Goal: Task Accomplishment & Management: Use online tool/utility

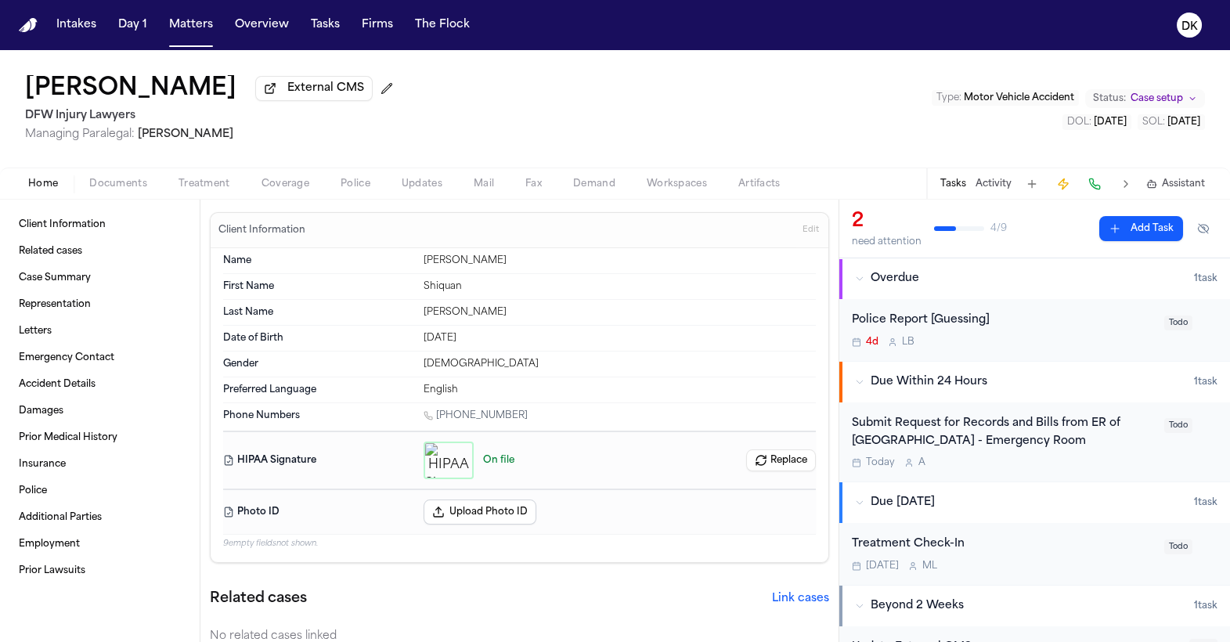
click at [400, 176] on div "Home Documents Treatment Coverage Police Updates Mail Fax Demand Workspaces Art…" at bounding box center [615, 182] width 1230 height 31
click at [408, 182] on span "Updates" at bounding box center [422, 184] width 41 height 13
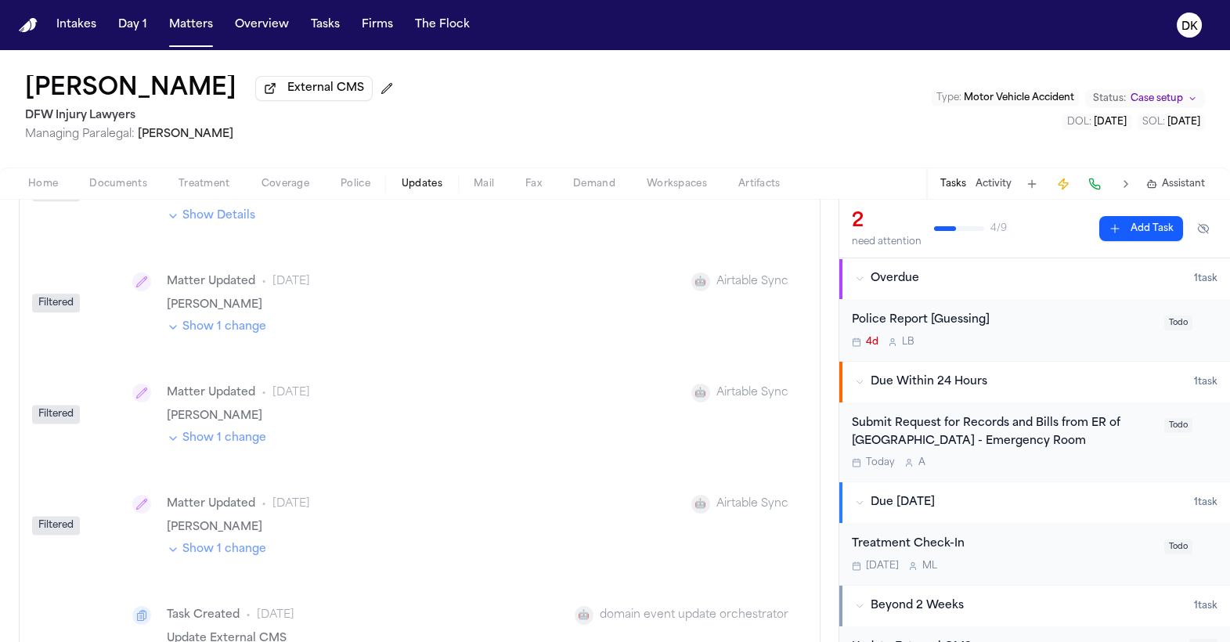
scroll to position [4909, 0]
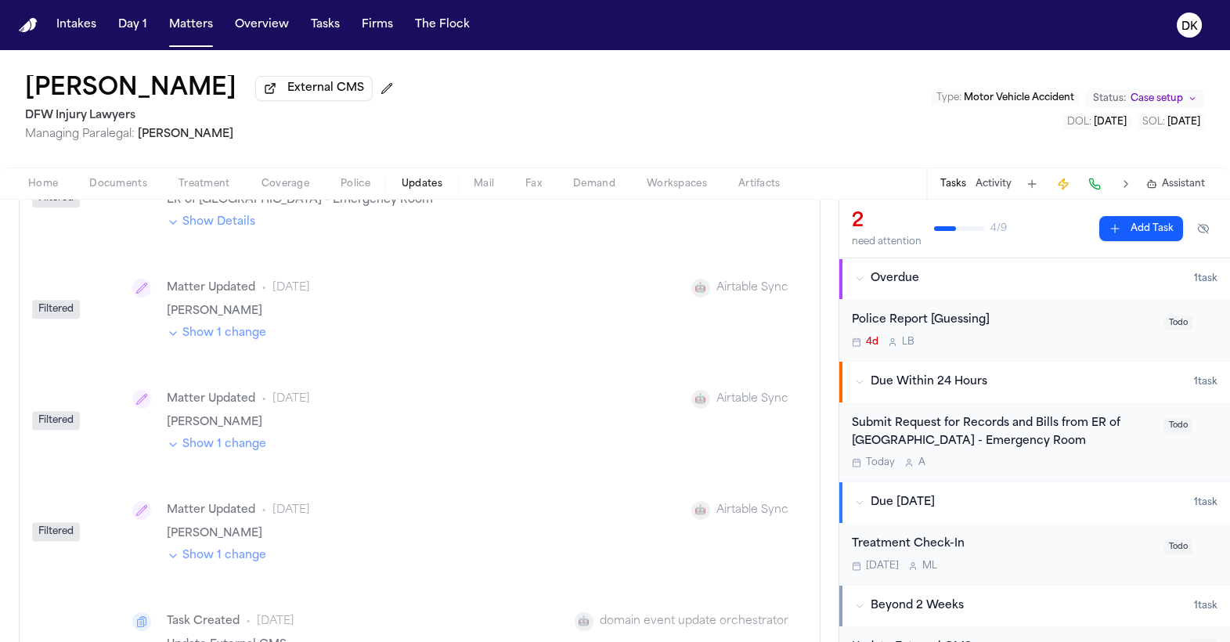
click at [245, 437] on button "Show 1 change" at bounding box center [216, 445] width 99 height 16
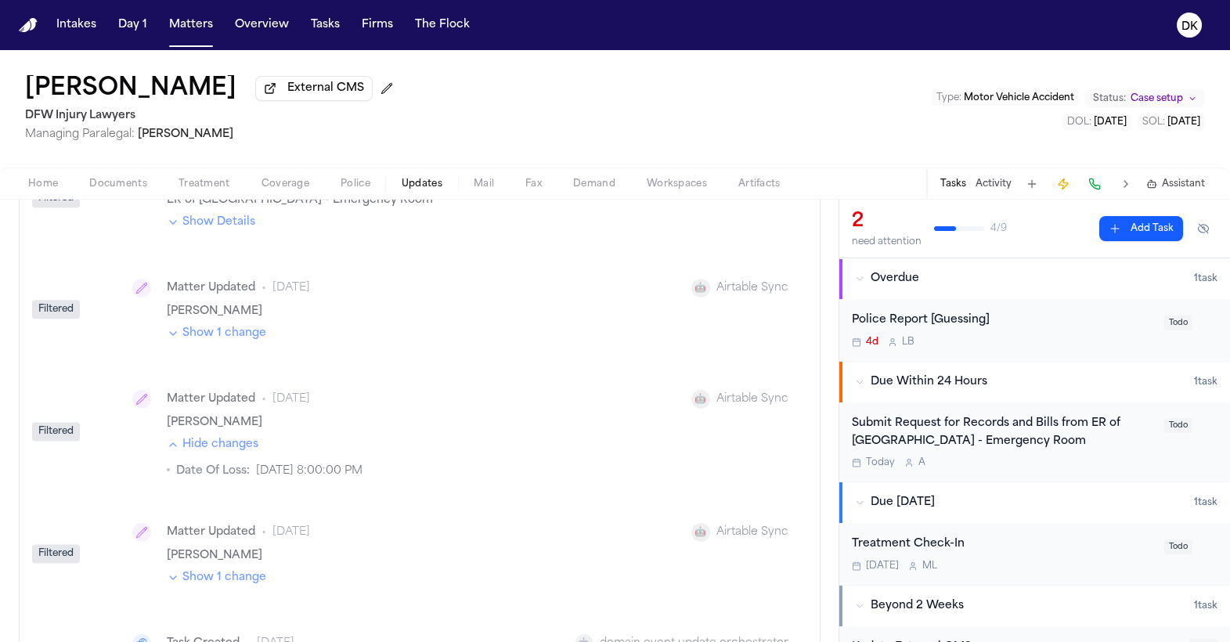
click at [245, 437] on button "Hide changes" at bounding box center [213, 445] width 92 height 16
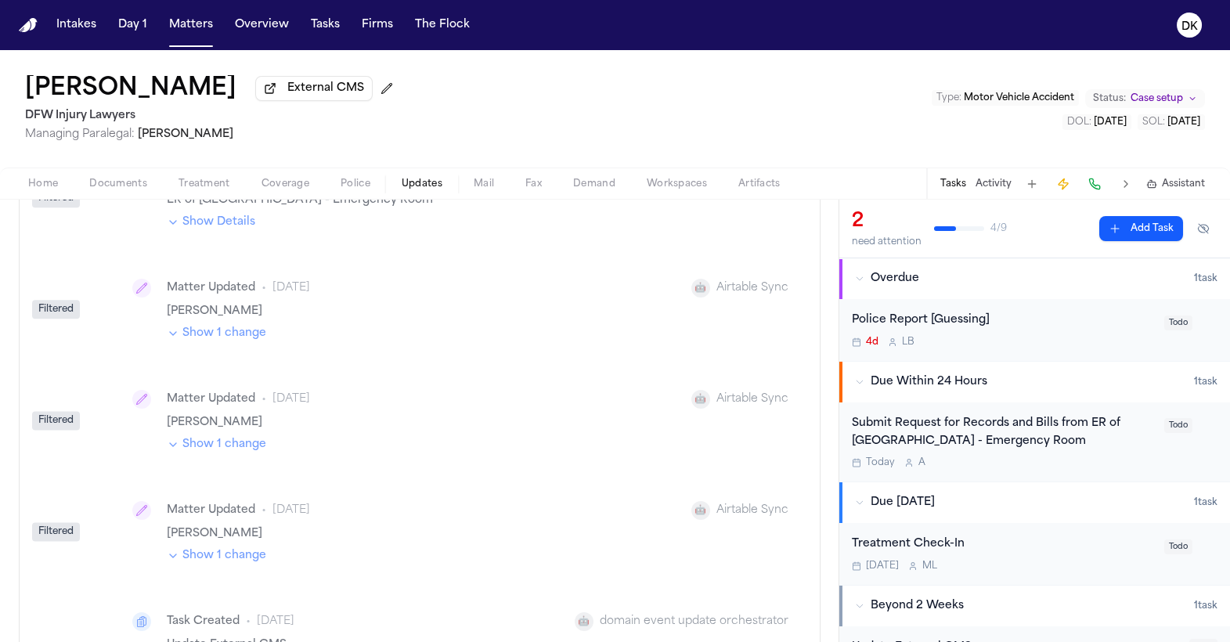
click at [246, 326] on button "Show 1 change" at bounding box center [216, 334] width 99 height 16
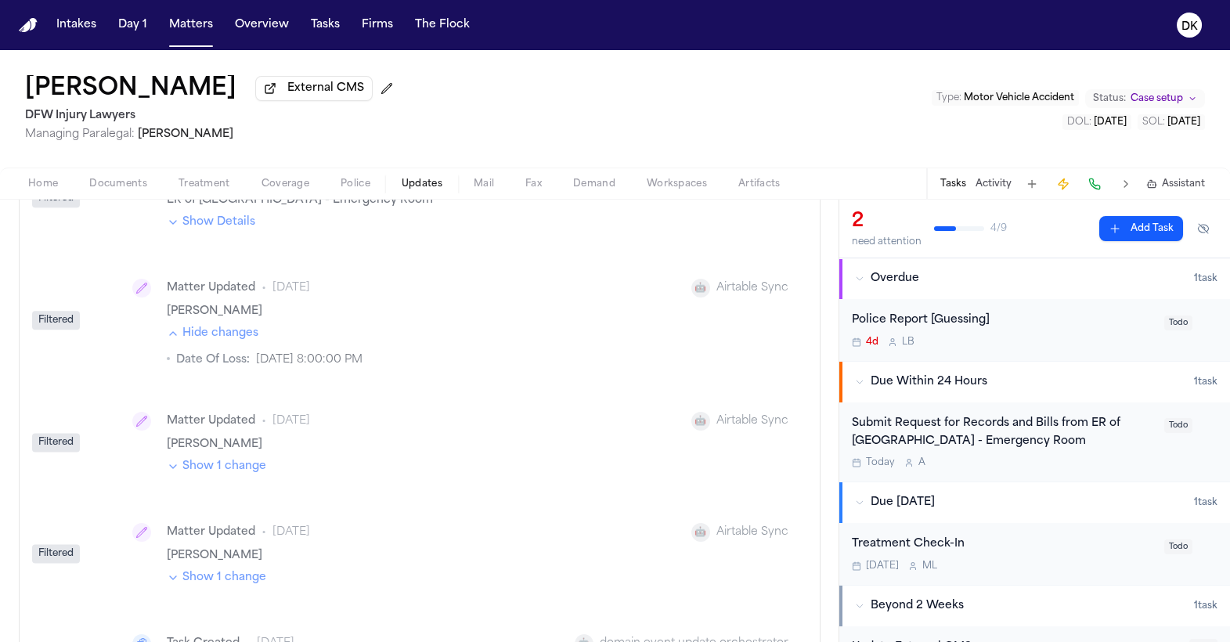
click at [246, 326] on button "Hide changes" at bounding box center [213, 334] width 92 height 16
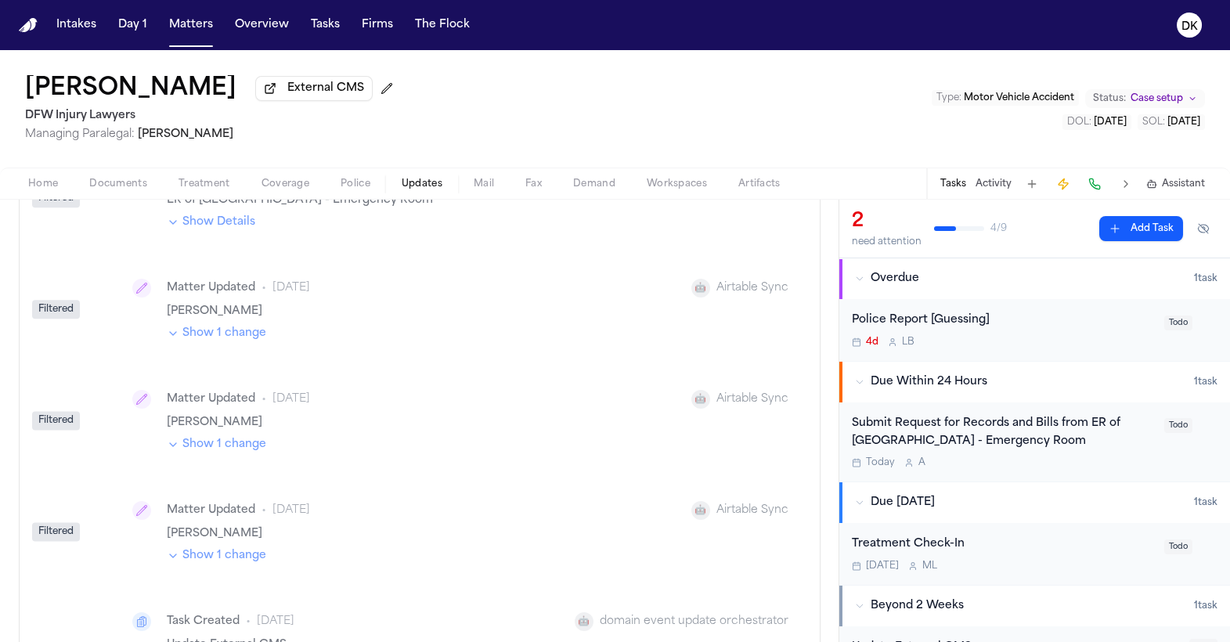
click at [246, 326] on button "Show 1 change" at bounding box center [216, 334] width 99 height 16
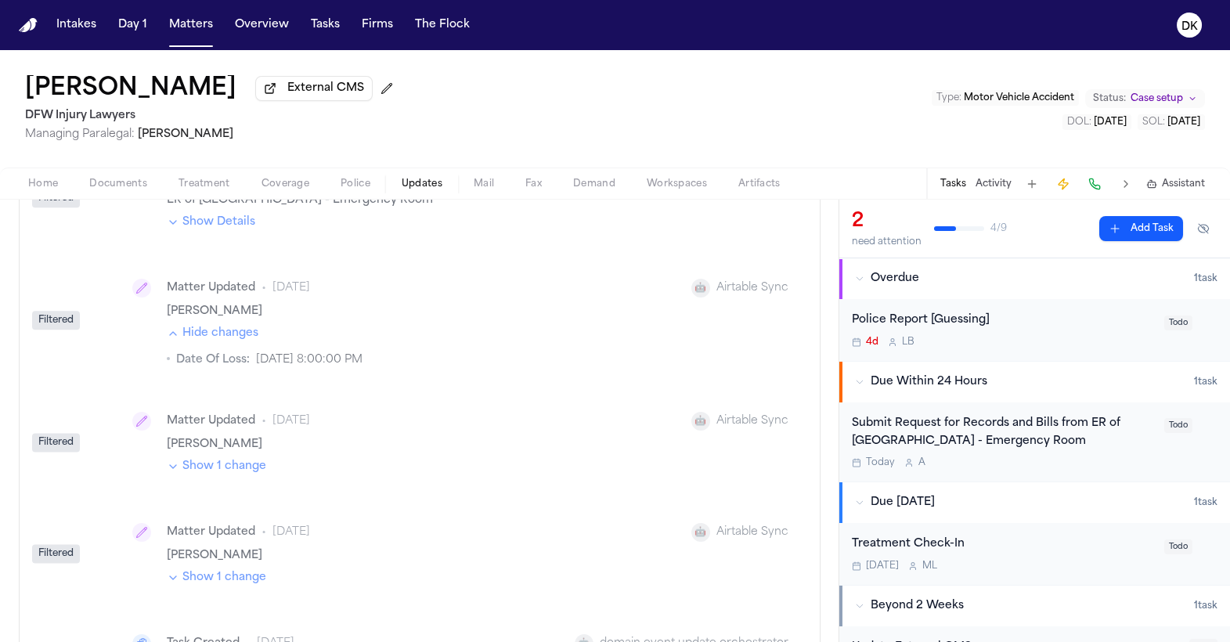
click at [246, 326] on button "Hide changes" at bounding box center [213, 334] width 92 height 16
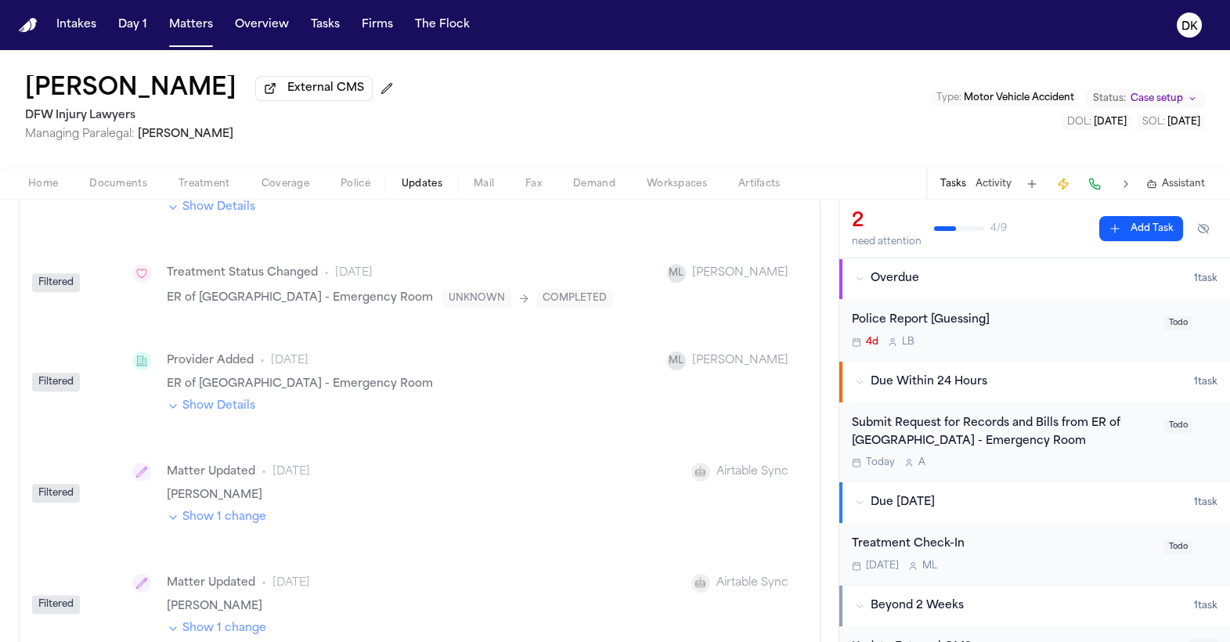
scroll to position [4696, 0]
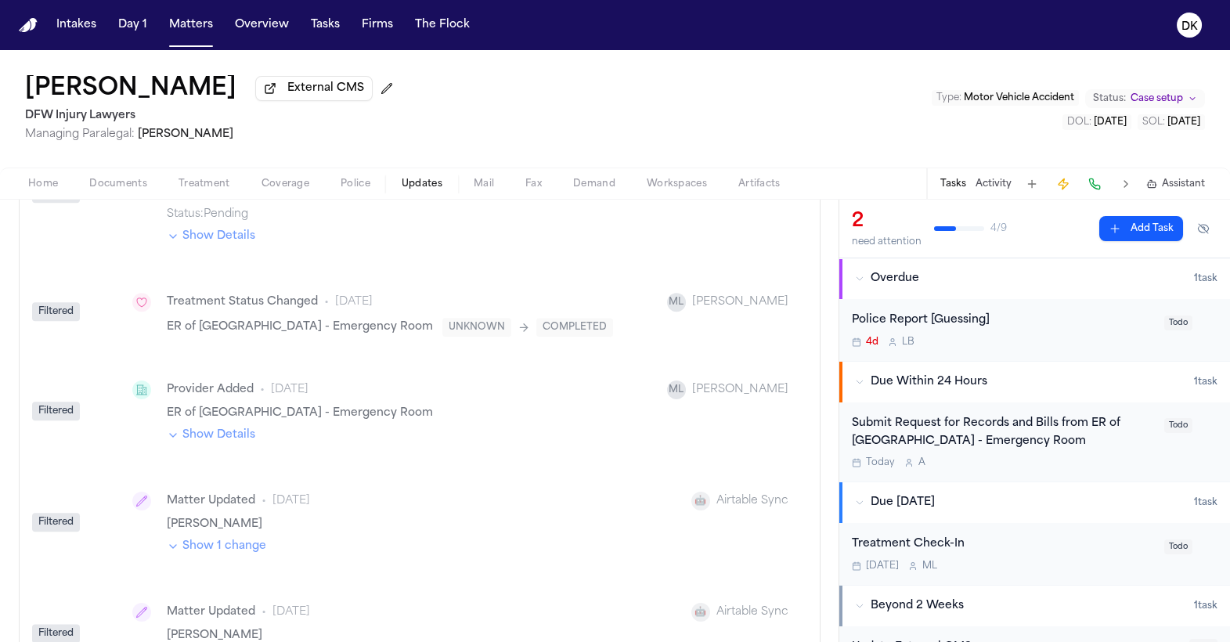
click at [226, 414] on div "Provider Added • [DATE] ML [PERSON_NAME] ER of [GEOGRAPHIC_DATA] - Emergency Ro…" at bounding box center [456, 411] width 687 height 99
click at [224, 427] on button "Show Details" at bounding box center [211, 435] width 88 height 16
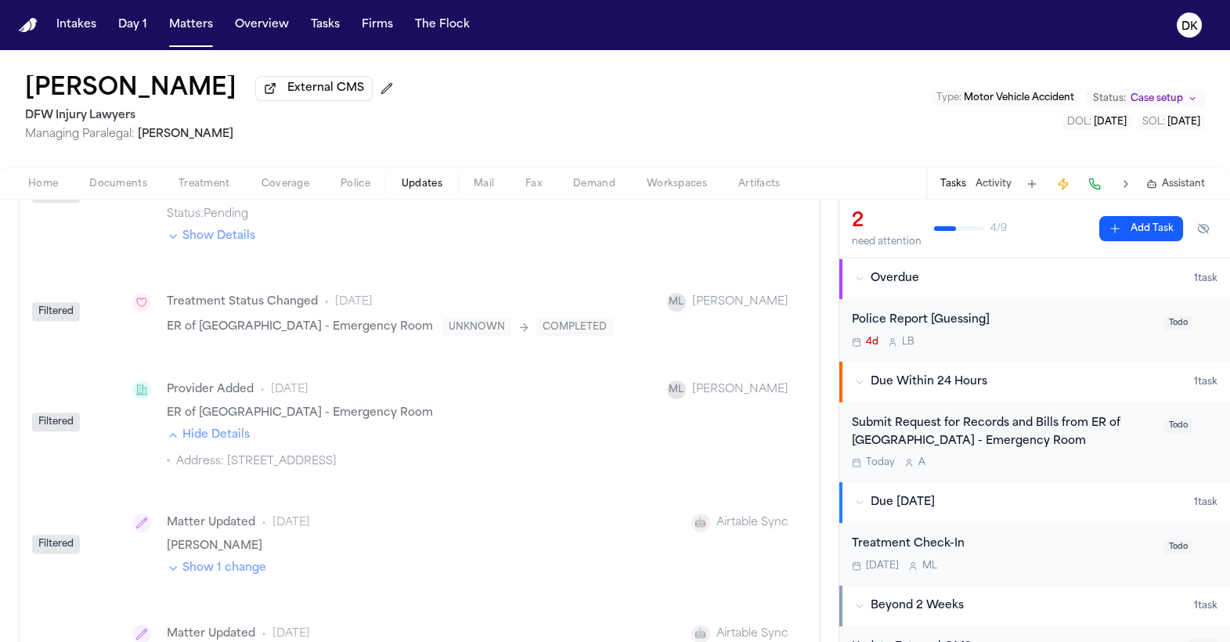
click at [224, 427] on button "Hide Details" at bounding box center [208, 435] width 83 height 16
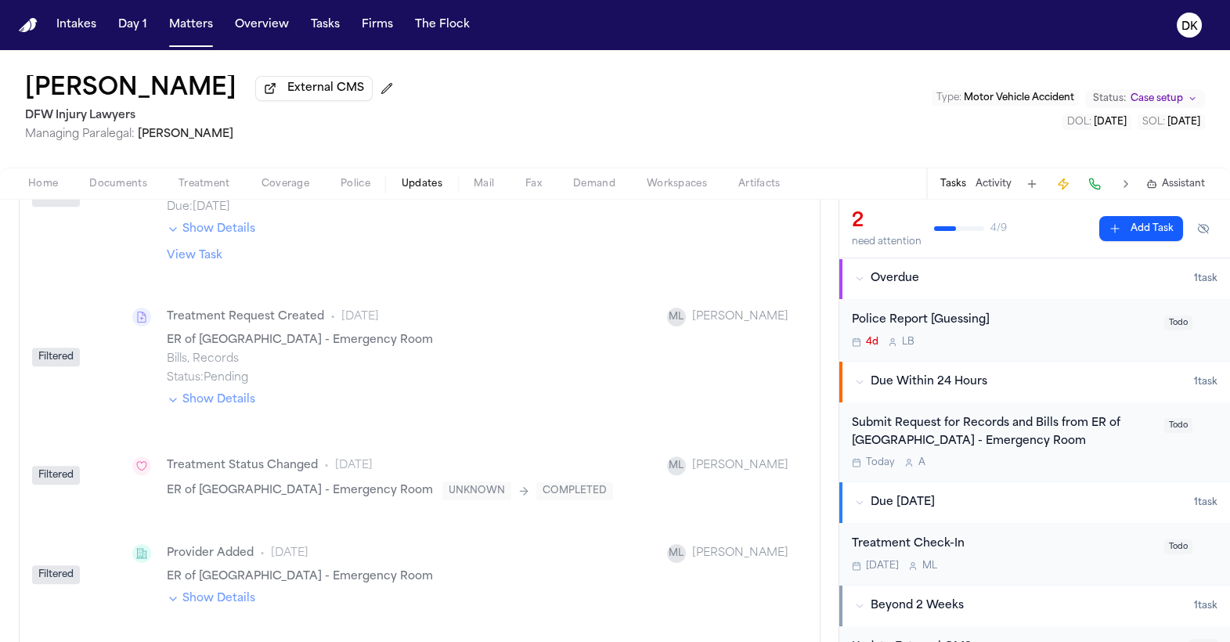
scroll to position [4531, 0]
click at [246, 394] on button "Show Details" at bounding box center [211, 402] width 88 height 16
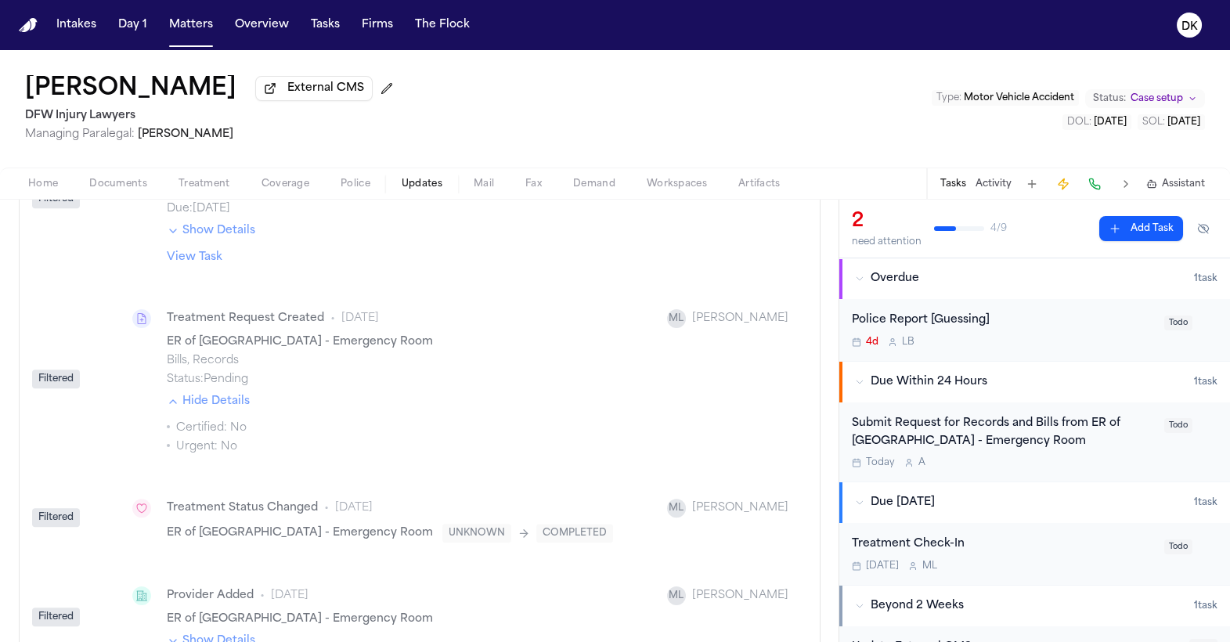
click at [246, 394] on button "Hide Details" at bounding box center [208, 402] width 83 height 16
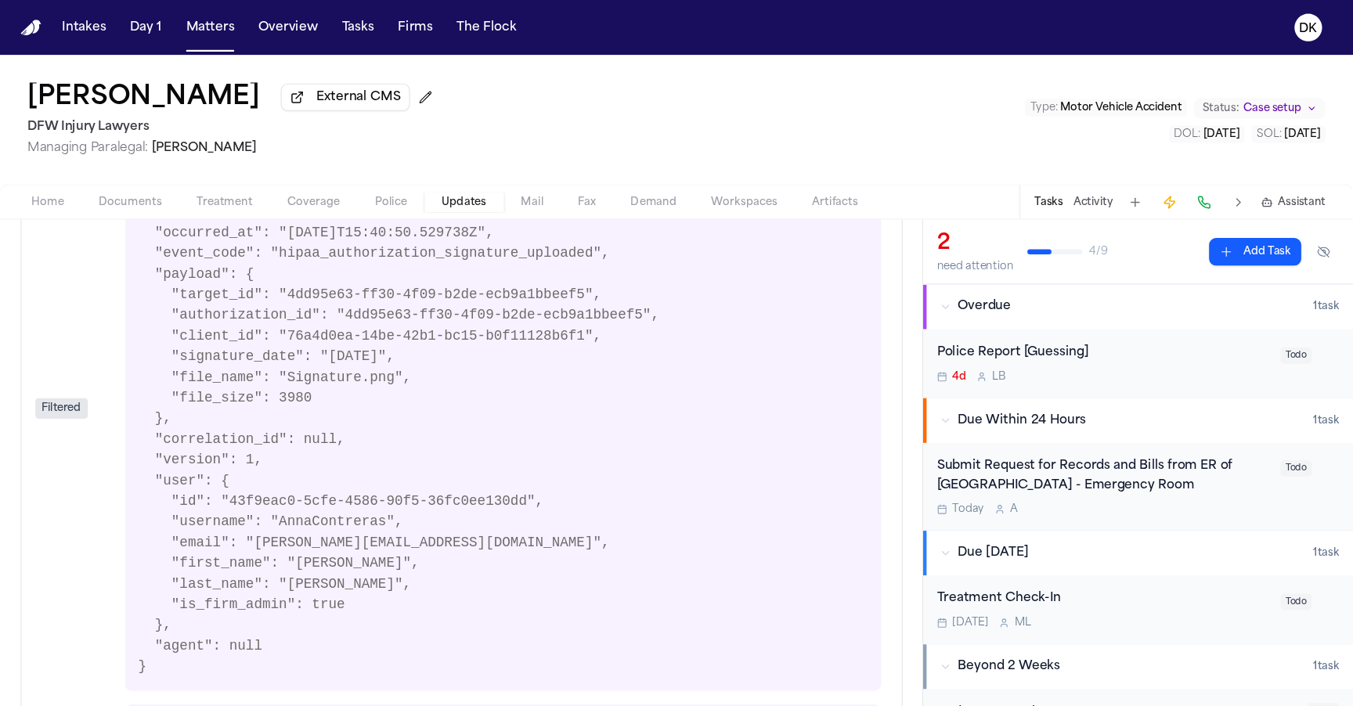
scroll to position [0, 0]
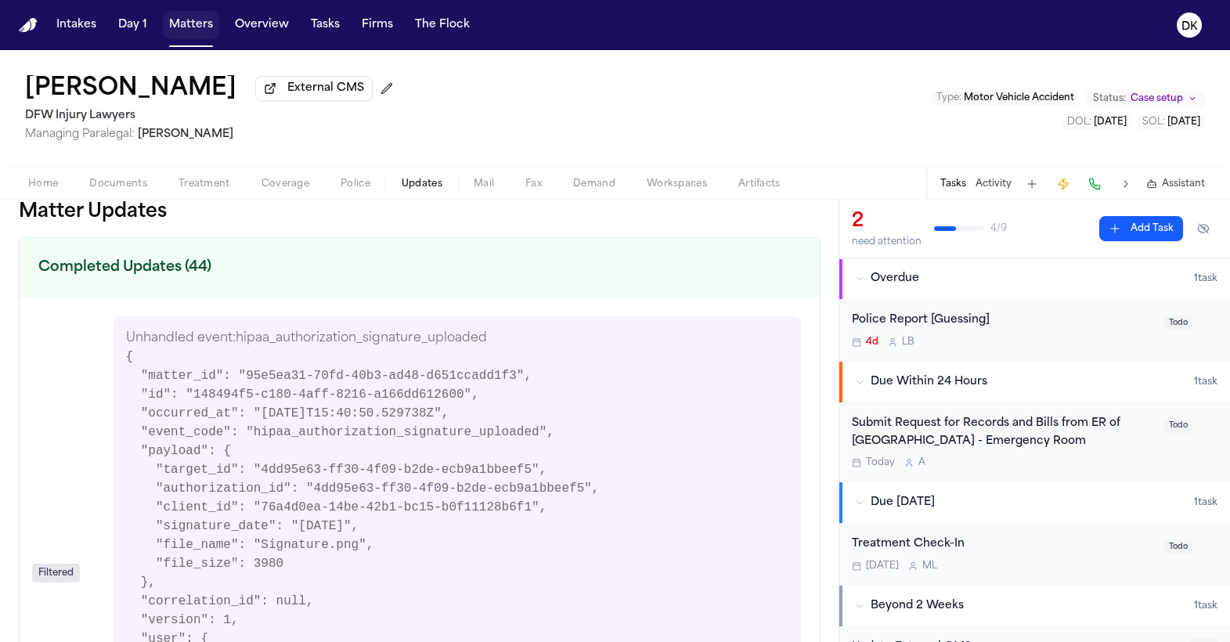
click at [210, 27] on button "Matters" at bounding box center [191, 25] width 56 height 28
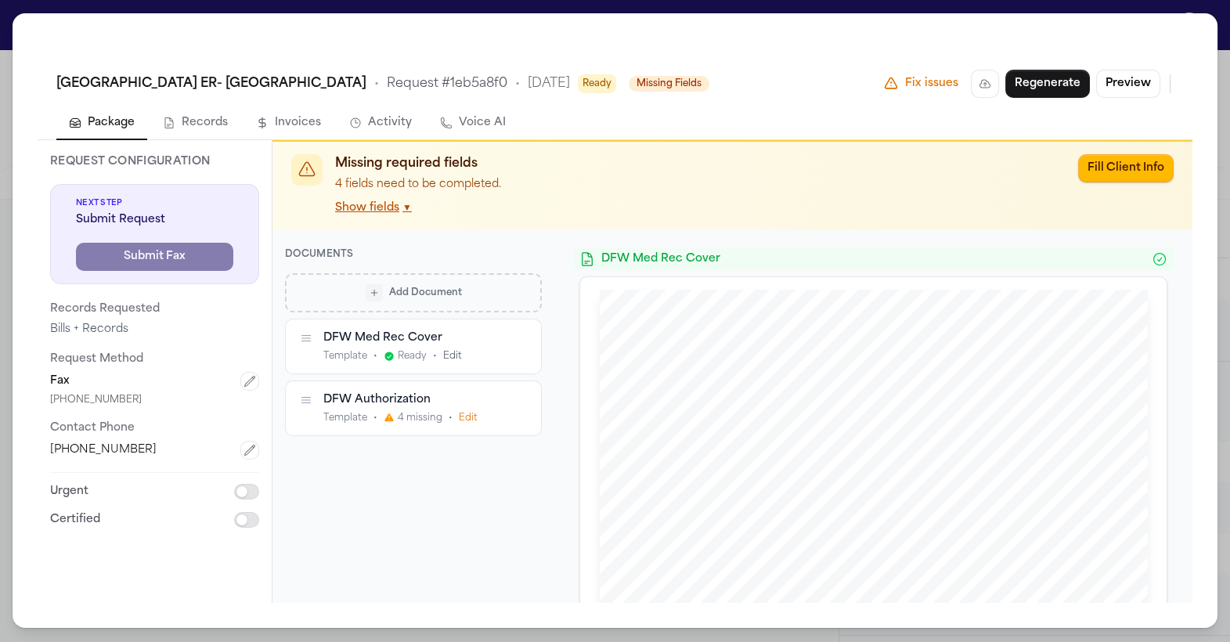
click at [523, 590] on div "Documents Add Document DFW Med Rec Cover Template • Ready • Edit DFW Authorizat…" at bounding box center [413, 415] width 282 height 373
click at [481, 333] on div "DFW Med Rec Cover" at bounding box center [412, 337] width 178 height 15
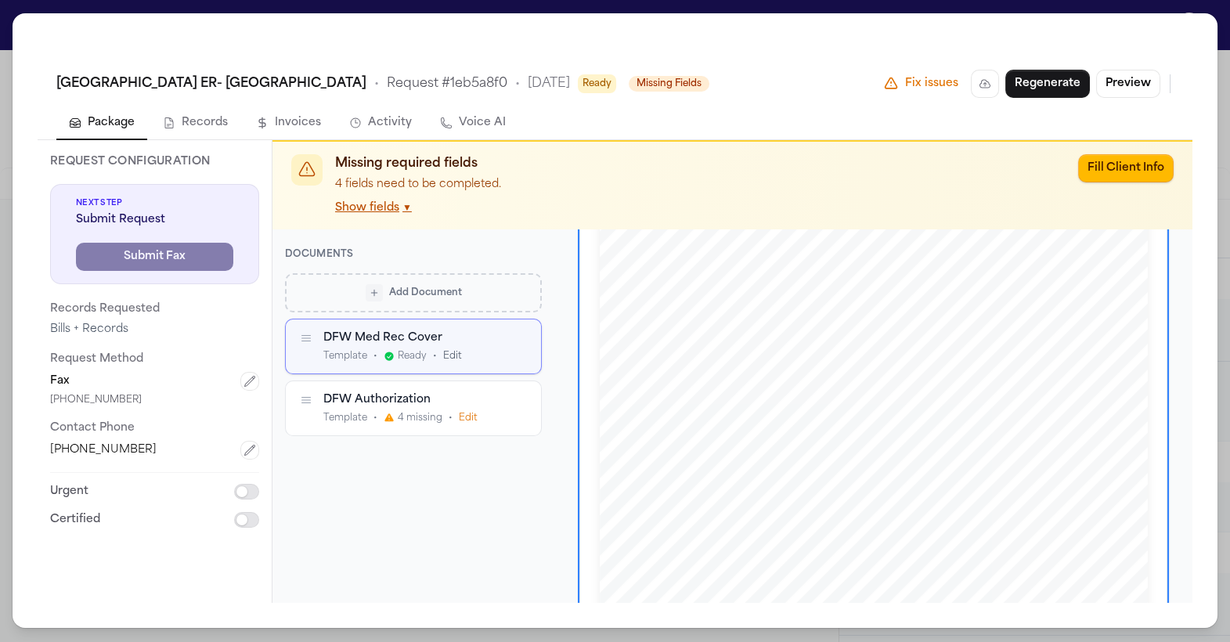
click at [520, 339] on icon "button" at bounding box center [519, 338] width 11 height 11
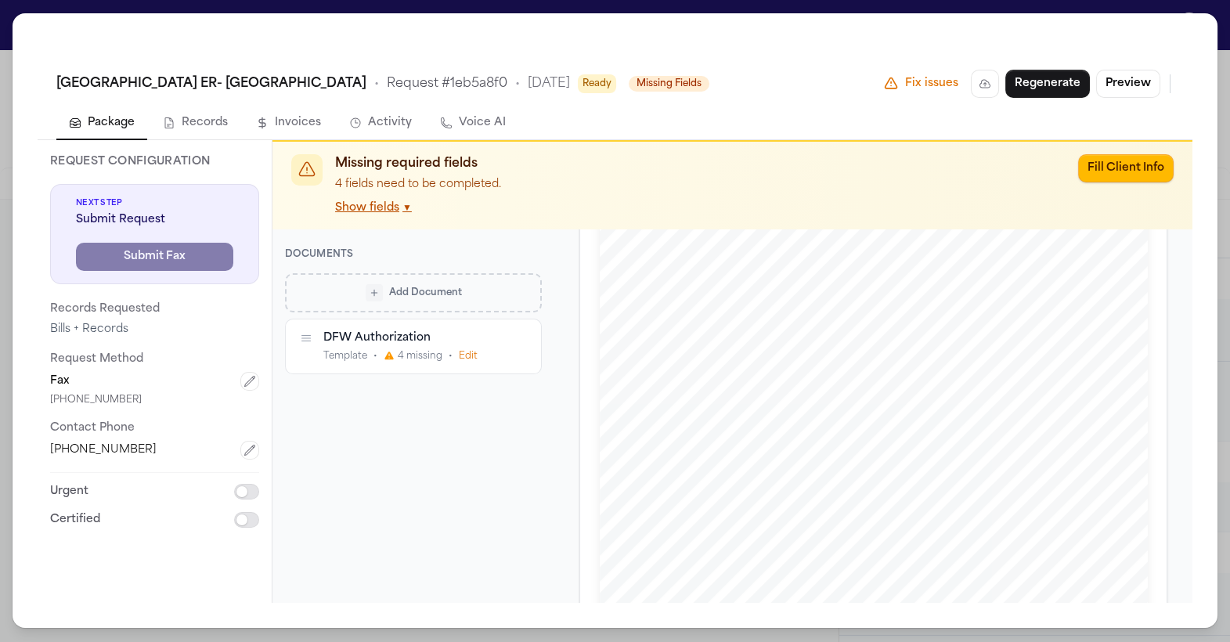
click at [468, 288] on div "Add Document" at bounding box center [413, 292] width 235 height 17
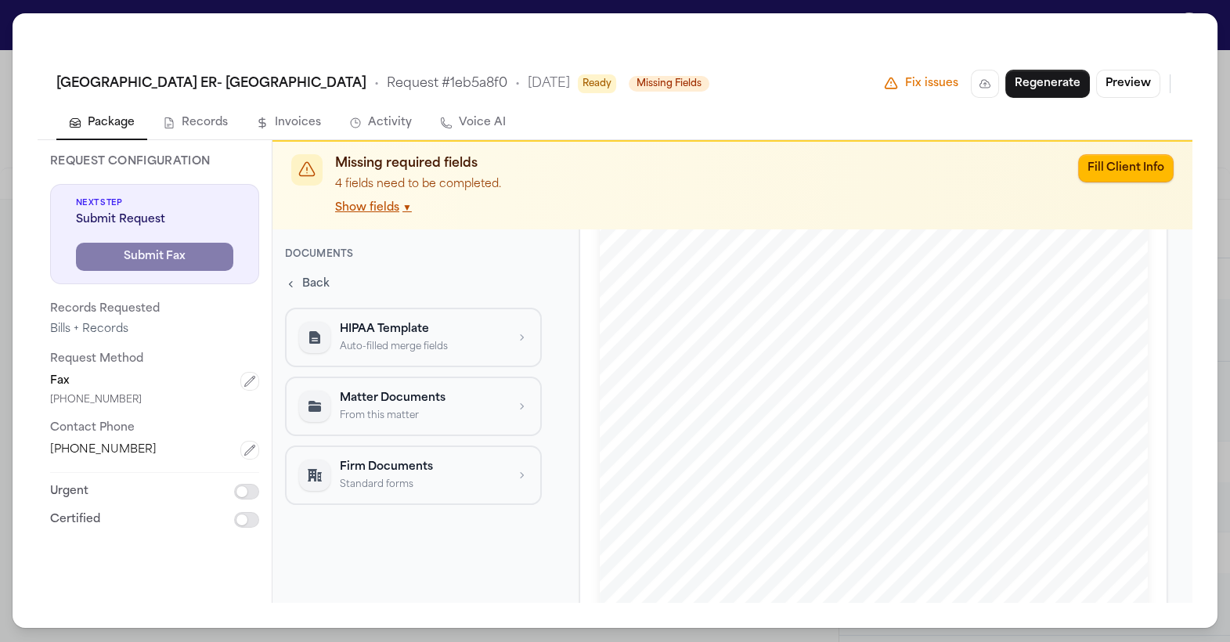
click at [447, 315] on button "HIPAA Template Auto-filled merge fields" at bounding box center [413, 337] width 257 height 59
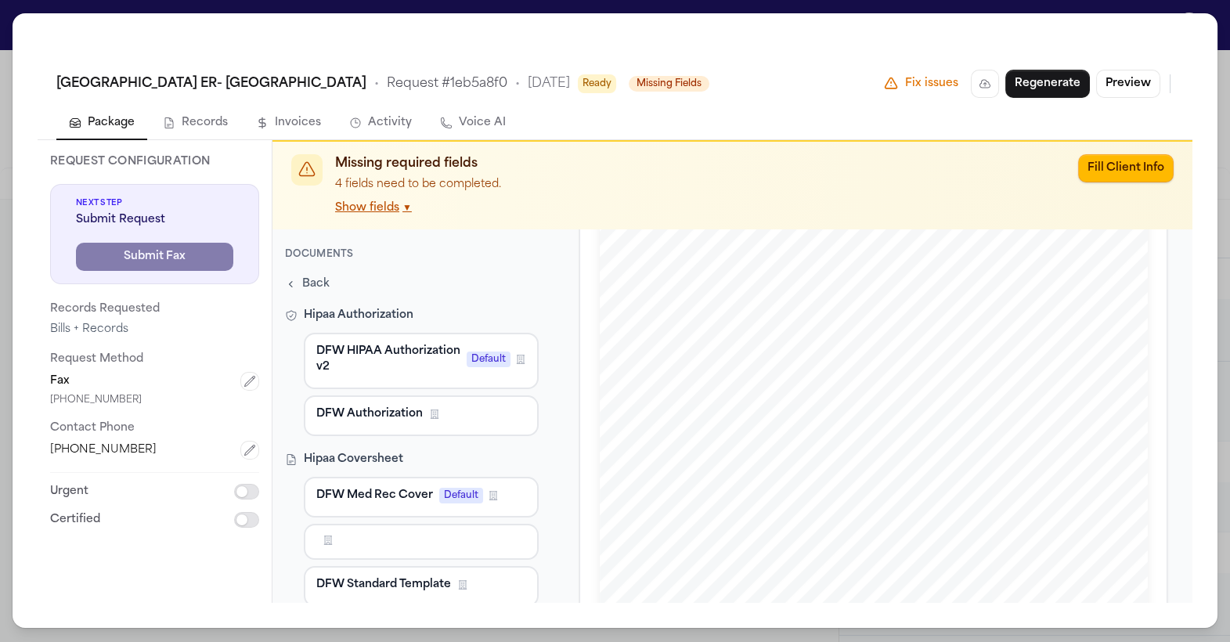
scroll to position [2, 0]
click at [371, 488] on span "DFW Med Rec Cover" at bounding box center [374, 494] width 117 height 16
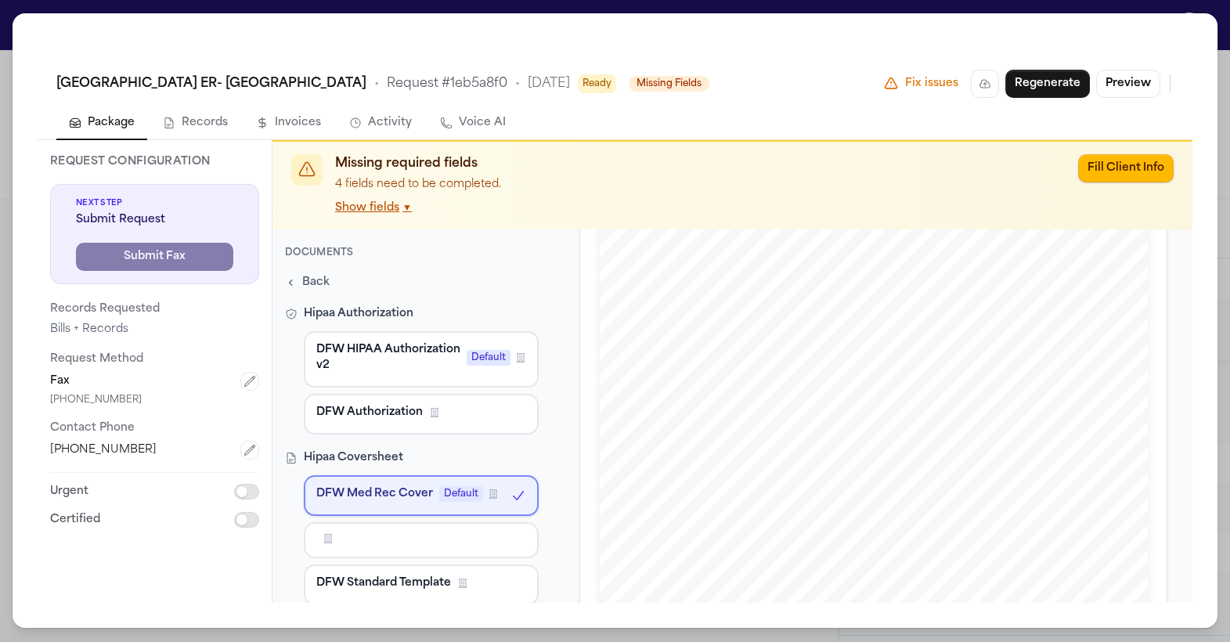
scroll to position [55, 0]
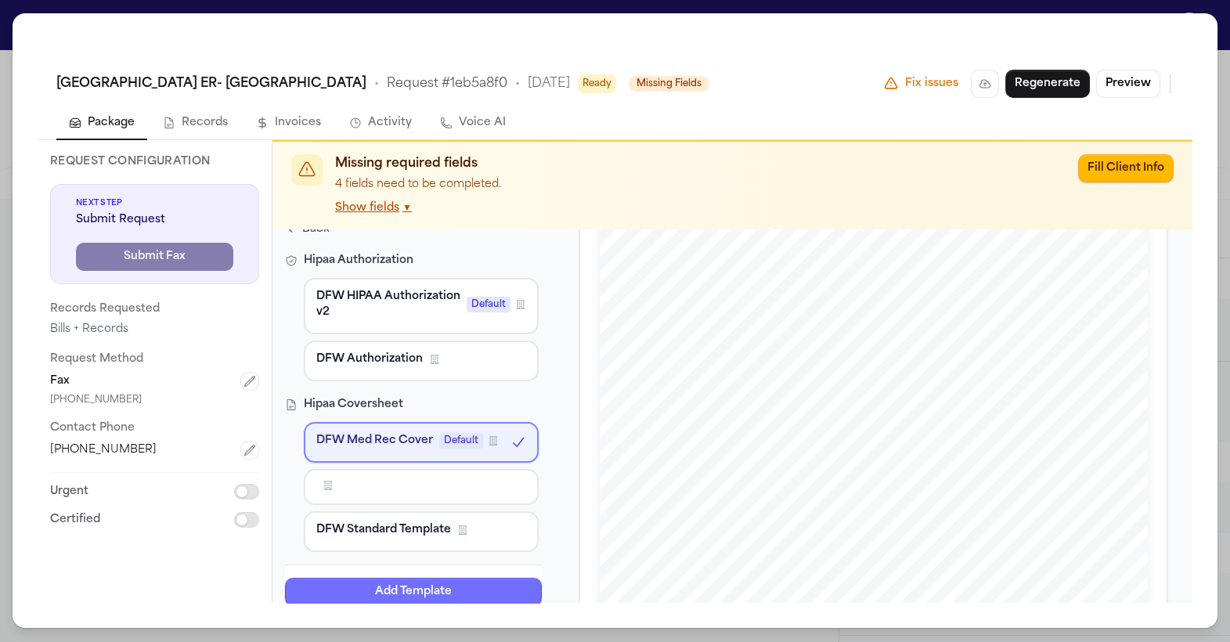
click at [354, 587] on button "Add Template" at bounding box center [413, 592] width 257 height 28
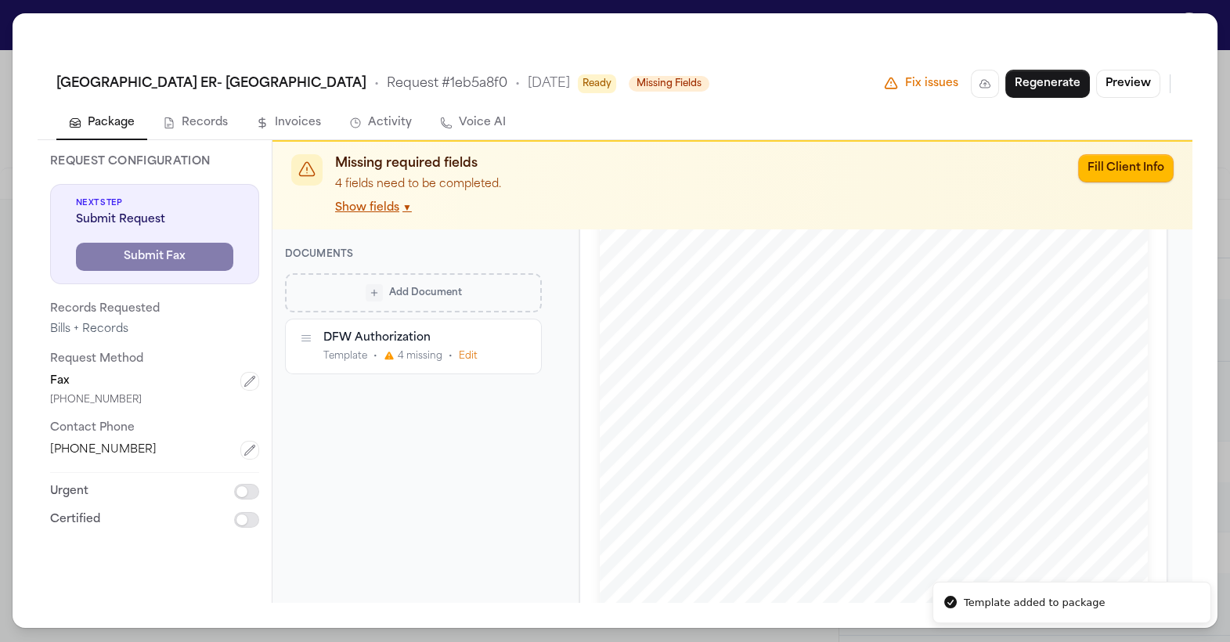
scroll to position [0, 0]
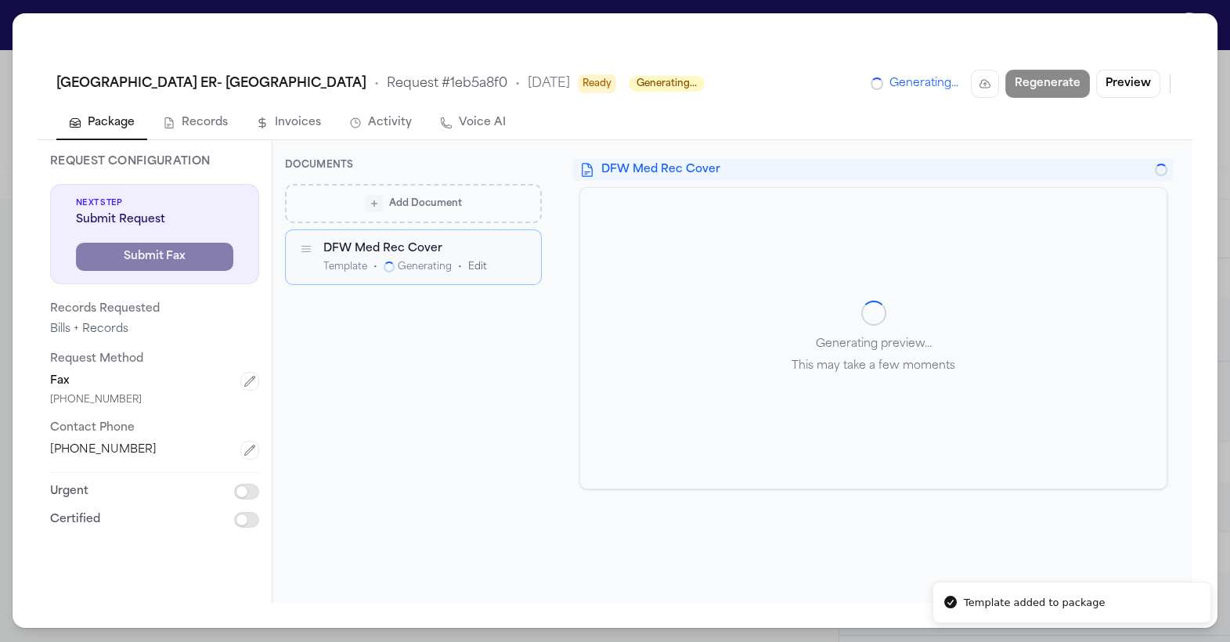
click at [479, 412] on div "Add Document DFW Med Rec Cover Template • Generating • Edit To pick up a dragga…" at bounding box center [413, 384] width 257 height 400
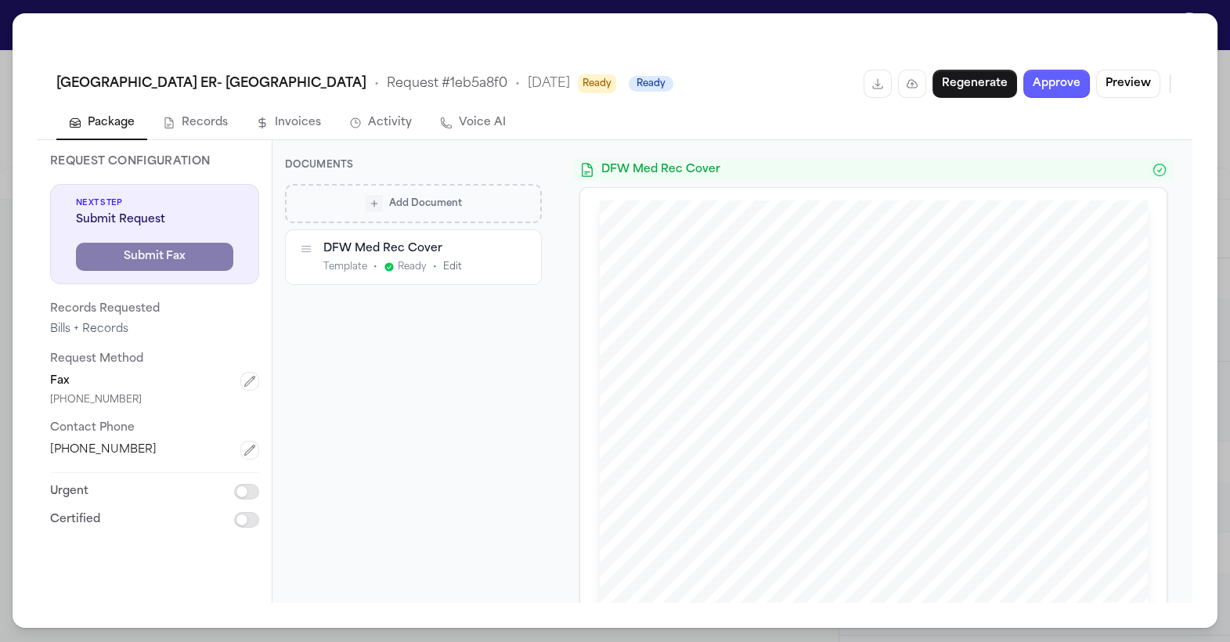
click at [484, 394] on div "Add Document DFW Med Rec Cover Template • Ready • Edit To pick up a draggable i…" at bounding box center [413, 384] width 257 height 400
click at [506, 452] on div "Add Document DFW Med Rec Cover Template • Ready • Edit To pick up a draggable i…" at bounding box center [413, 384] width 257 height 400
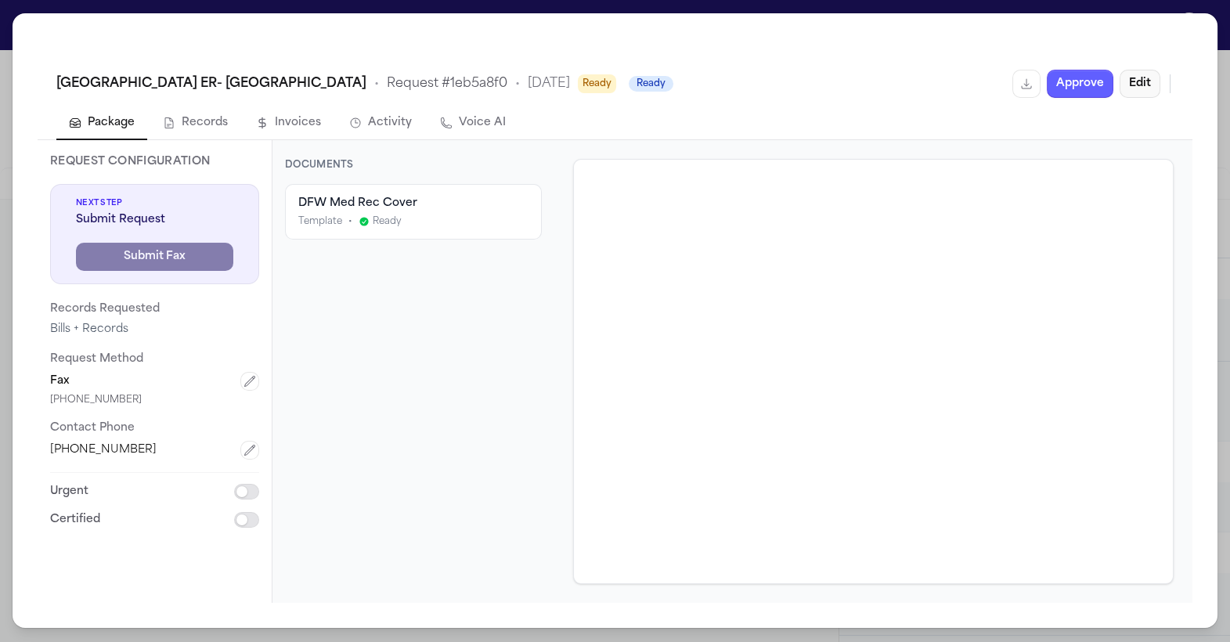
click at [1138, 88] on button "Edit" at bounding box center [1139, 84] width 41 height 28
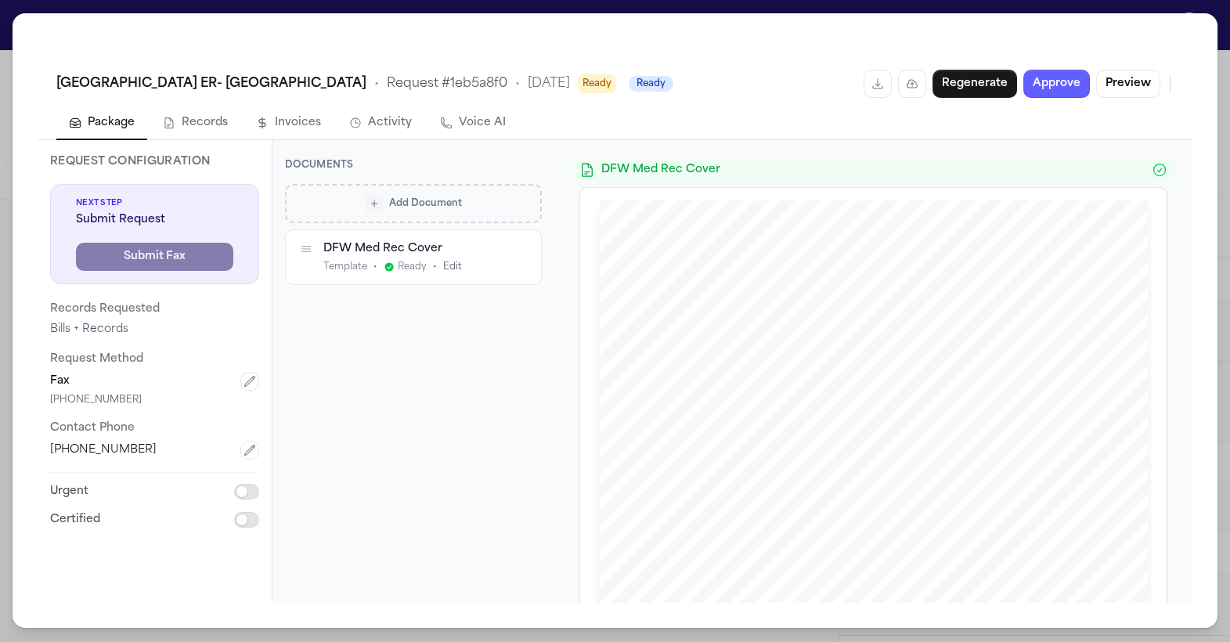
click at [402, 207] on span "Add Document" at bounding box center [425, 203] width 73 height 13
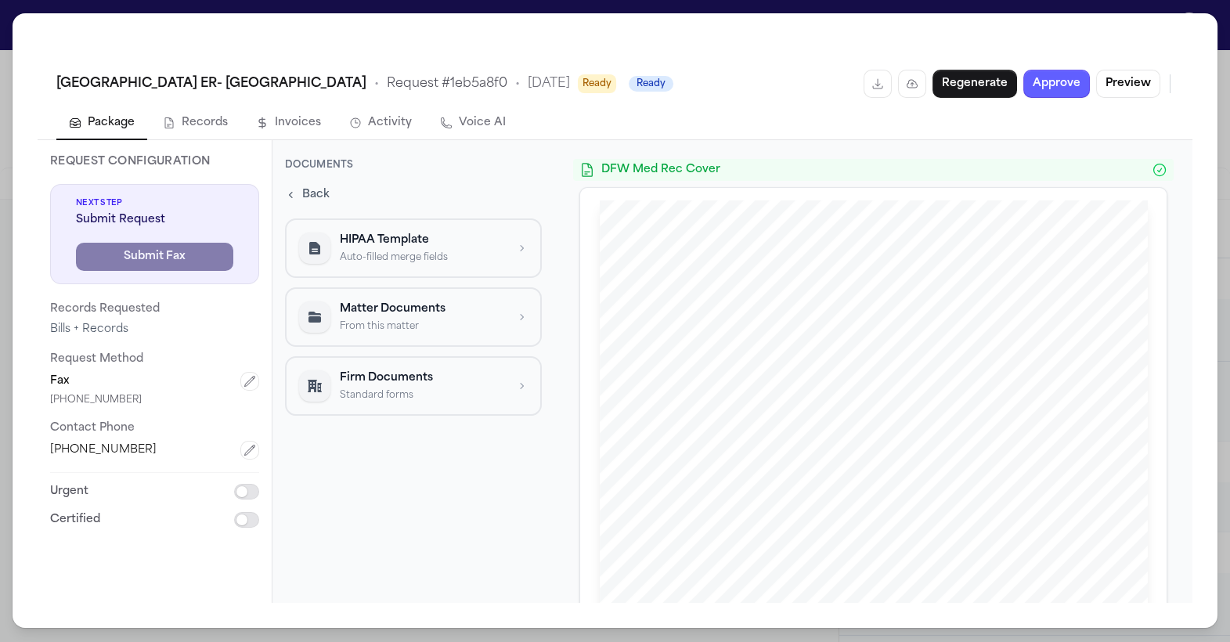
click at [404, 243] on p "HIPAA Template" at bounding box center [423, 240] width 166 height 16
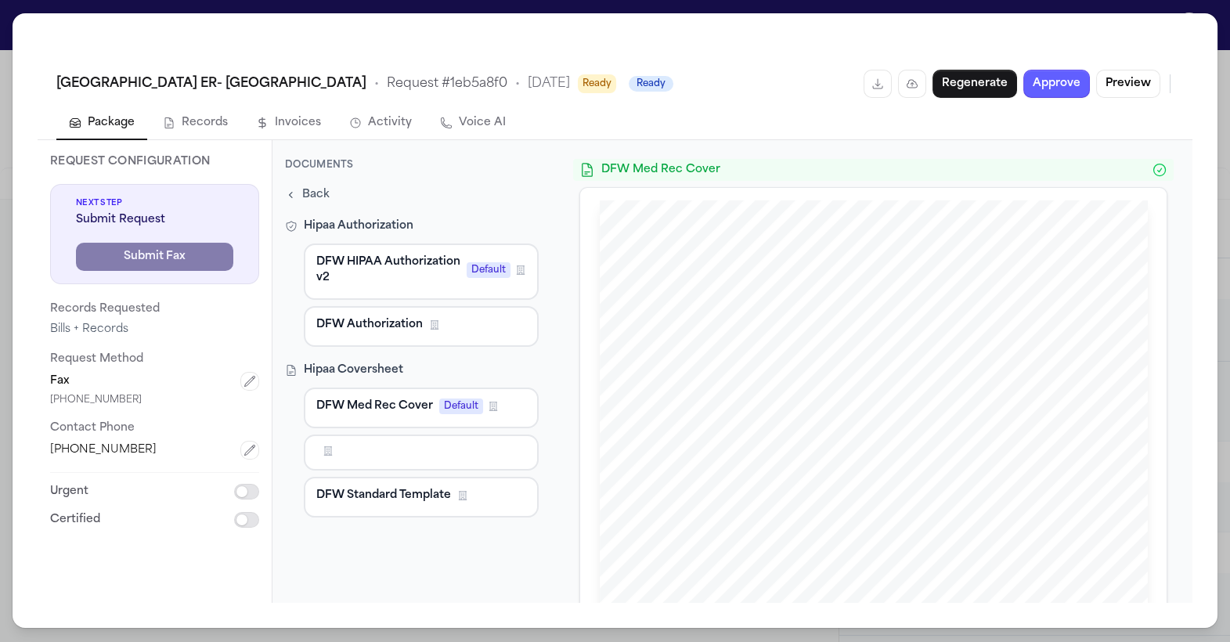
click at [389, 335] on button "DFW Authorization Firm Template" at bounding box center [421, 326] width 235 height 41
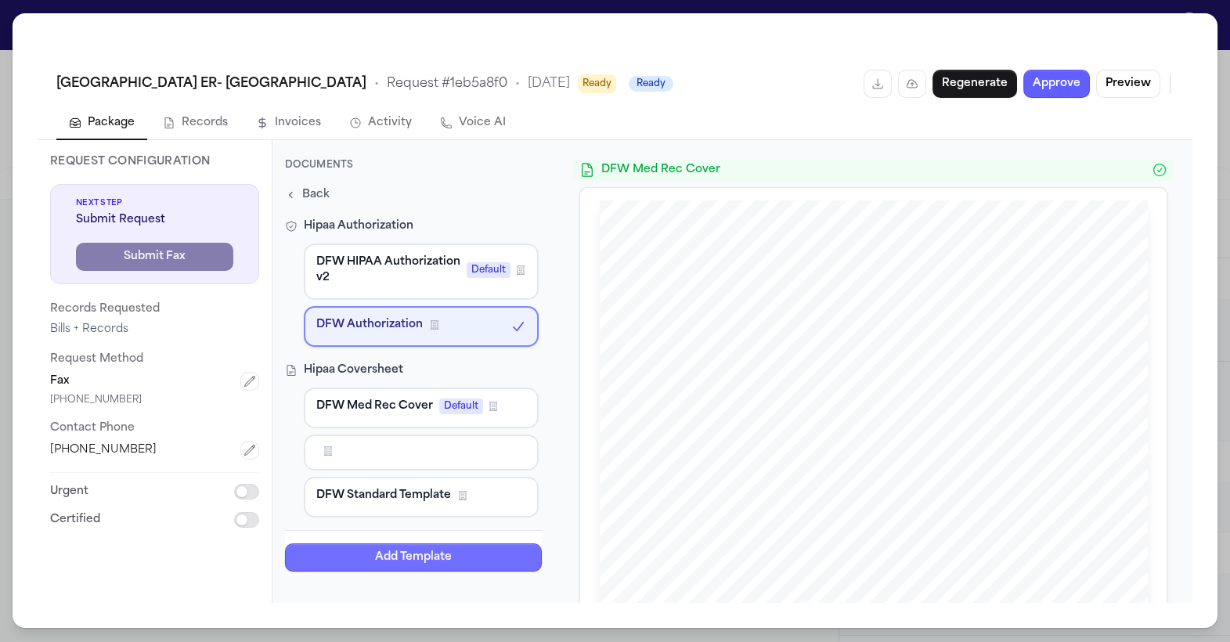
click at [435, 557] on button "Add Template" at bounding box center [413, 557] width 257 height 28
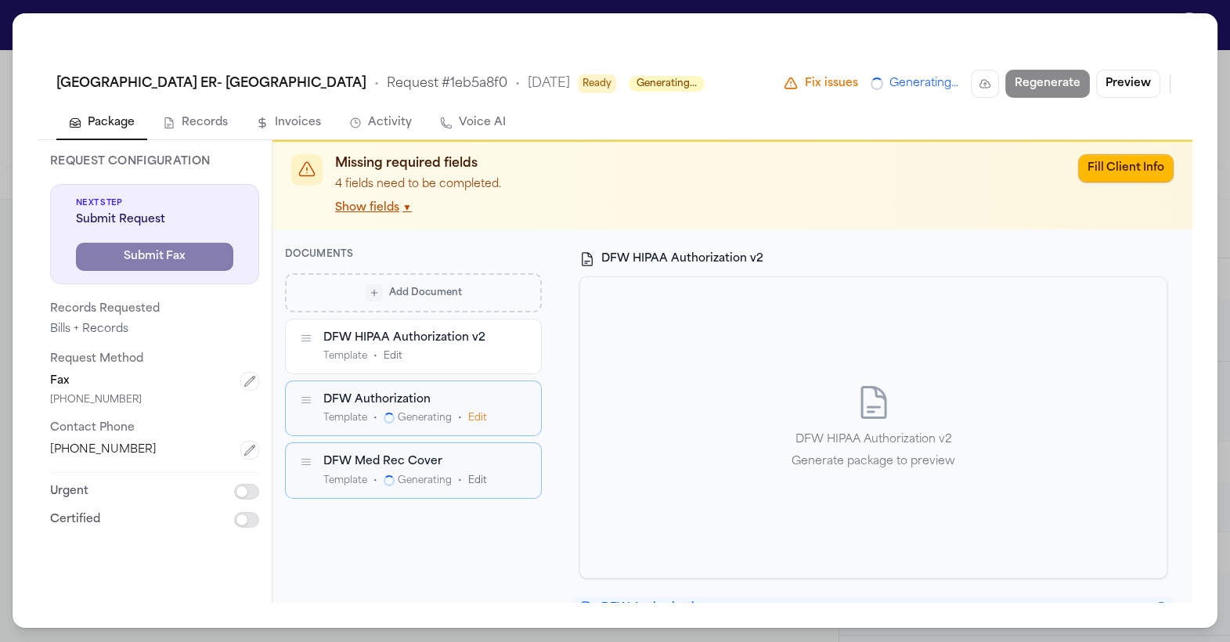
click at [493, 387] on div "DFW Authorization Template • Generating • Edit" at bounding box center [413, 408] width 255 height 54
click at [517, 403] on icon "button" at bounding box center [519, 400] width 11 height 11
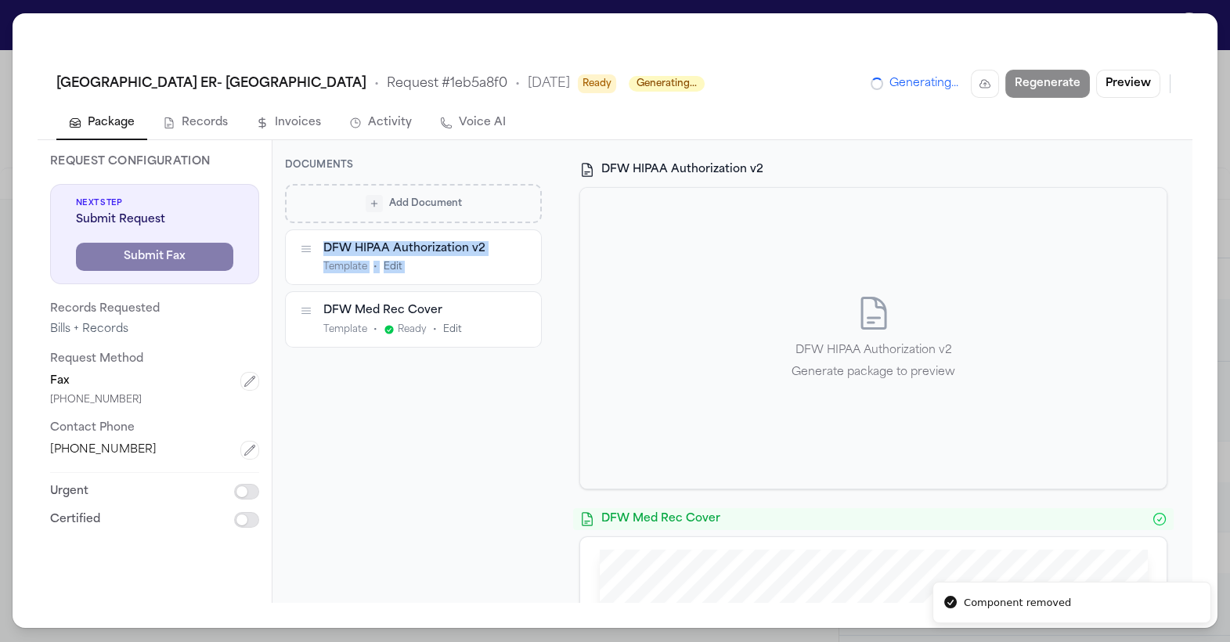
drag, startPoint x: 299, startPoint y: 318, endPoint x: 306, endPoint y: 249, distance: 69.2
click at [306, 249] on div "DFW HIPAA Authorization v2 Template • Edit DFW Med Rec Cover Template • Ready •…" at bounding box center [413, 288] width 257 height 118
click at [394, 412] on div "Add Document DFW HIPAA Authorization v2 Template • Edit DFW Med Rec Cover Templ…" at bounding box center [413, 384] width 257 height 400
click at [506, 261] on div "DFW HIPAA Authorization v2 Template • Edit" at bounding box center [413, 257] width 255 height 54
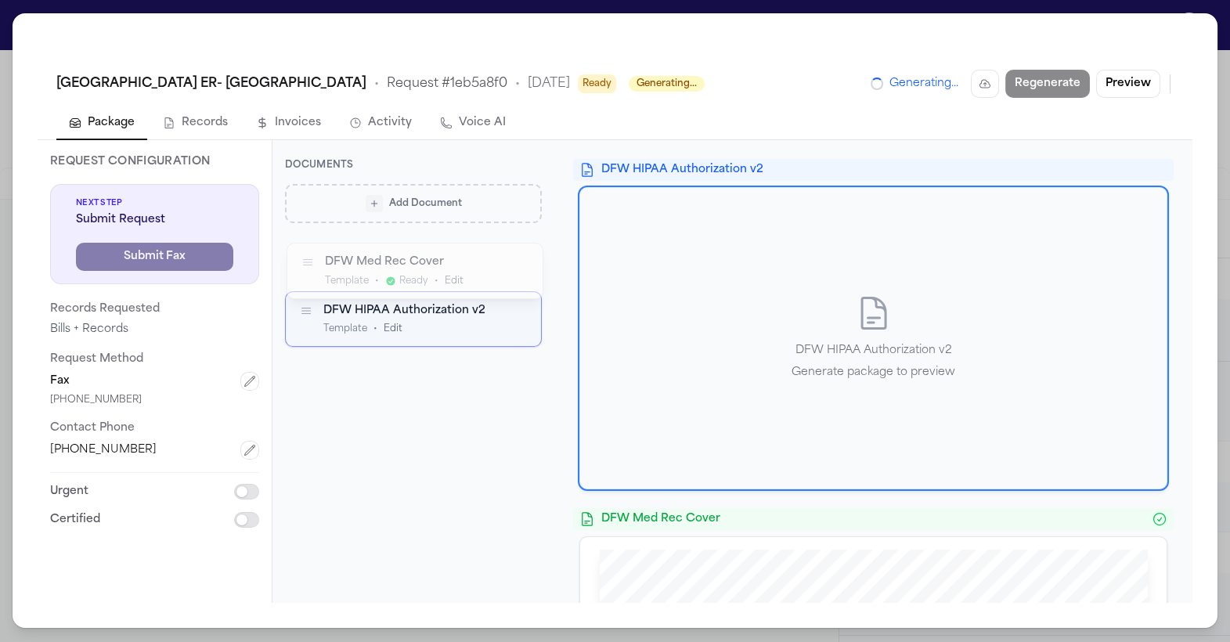
drag, startPoint x: 308, startPoint y: 309, endPoint x: 310, endPoint y: 261, distance: 48.6
click at [310, 261] on icon "button" at bounding box center [307, 262] width 13 height 13
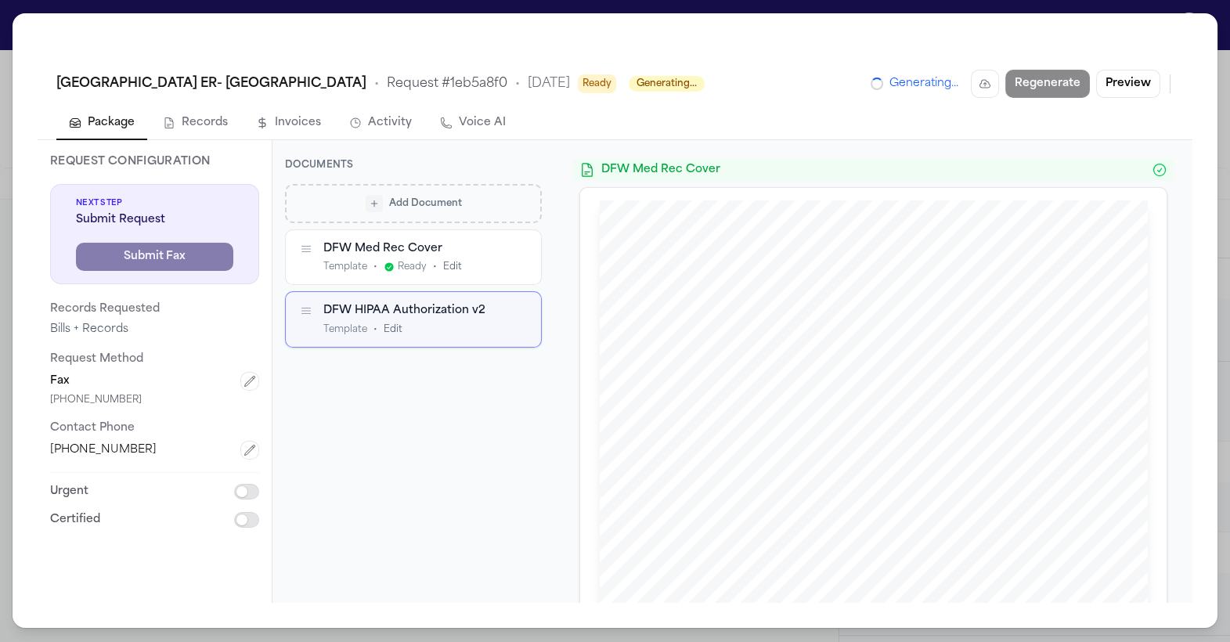
click at [492, 328] on div "Template • Edit" at bounding box center [412, 328] width 178 height 13
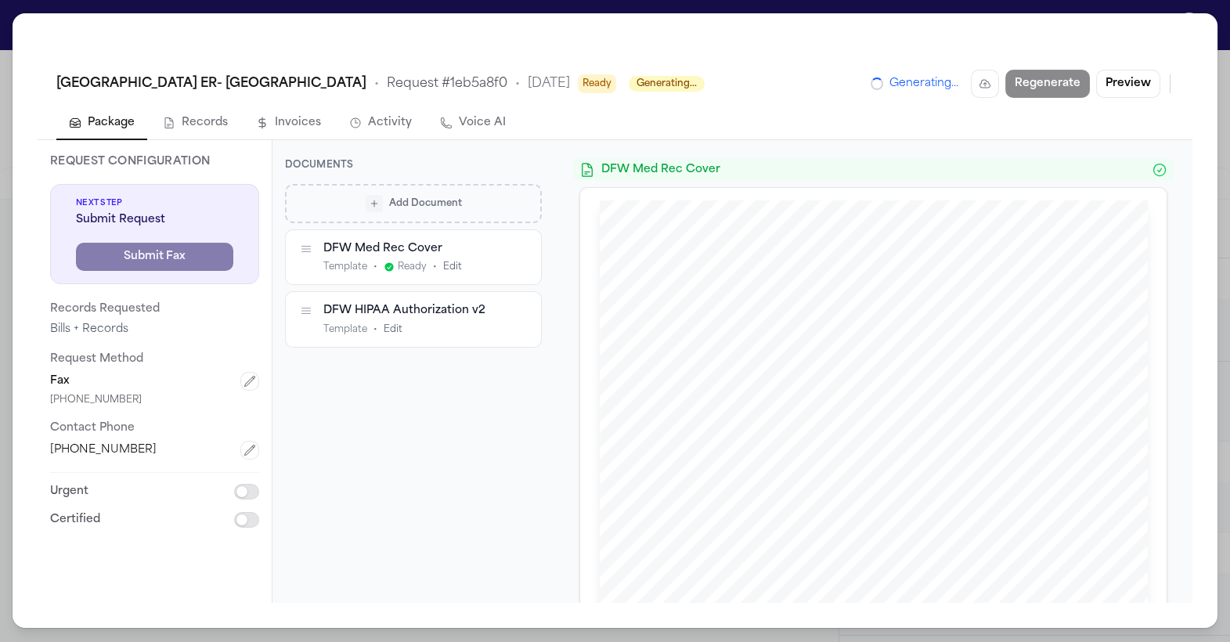
click at [492, 328] on div "Template • Edit" at bounding box center [412, 328] width 178 height 13
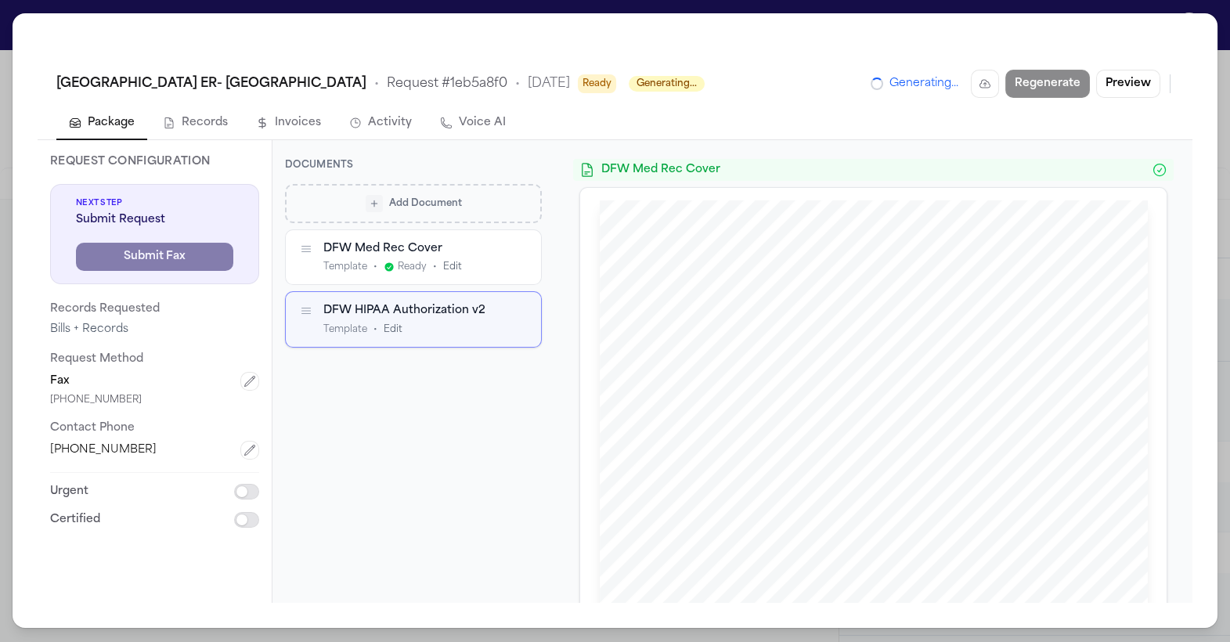
click at [521, 309] on icon "button" at bounding box center [519, 311] width 5 height 5
click at [483, 205] on div "Add Document" at bounding box center [413, 203] width 235 height 17
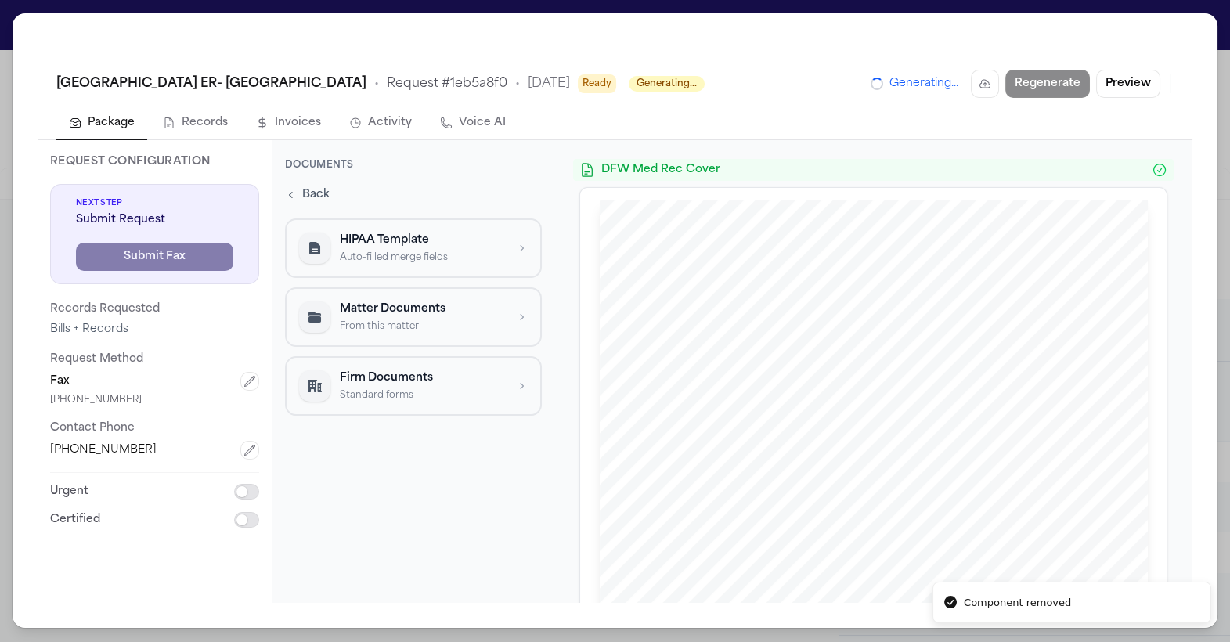
click at [430, 265] on button "HIPAA Template Auto-filled merge fields" at bounding box center [413, 247] width 257 height 59
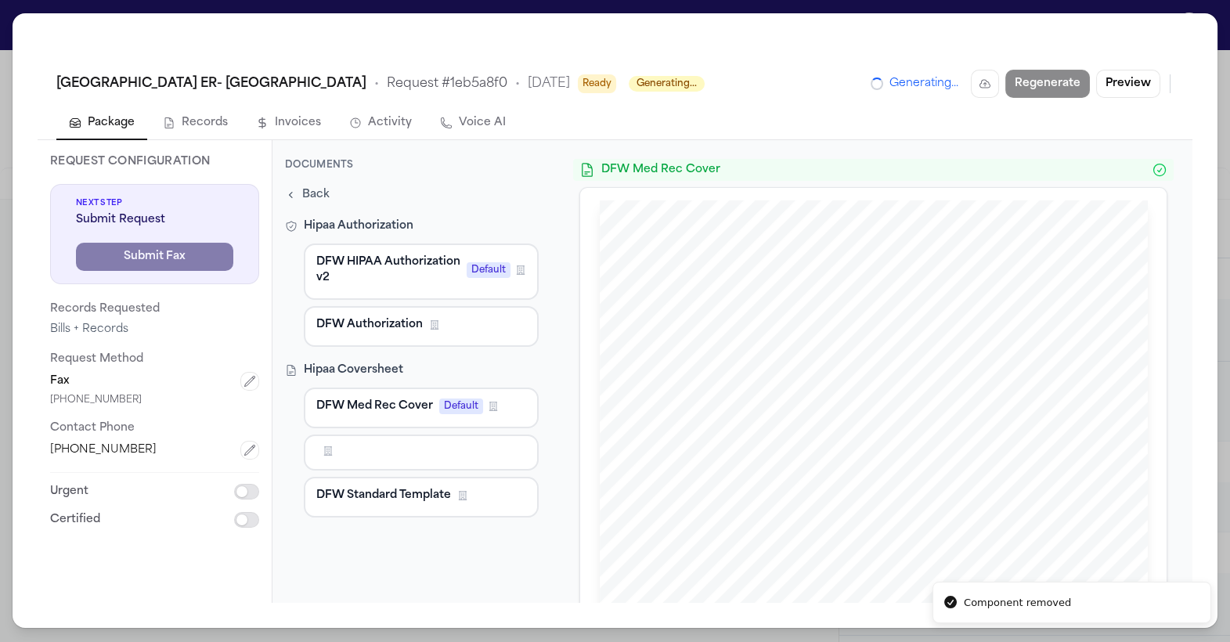
click at [394, 330] on span "DFW Authorization" at bounding box center [369, 325] width 106 height 16
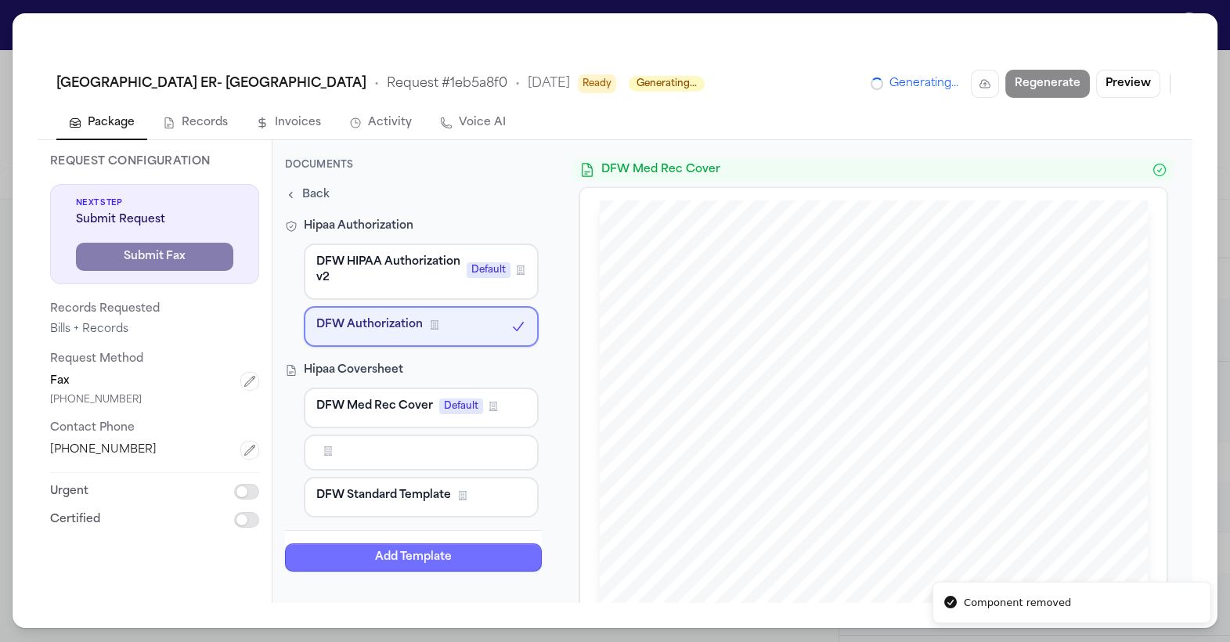
click at [379, 553] on button "Add Template" at bounding box center [413, 557] width 257 height 28
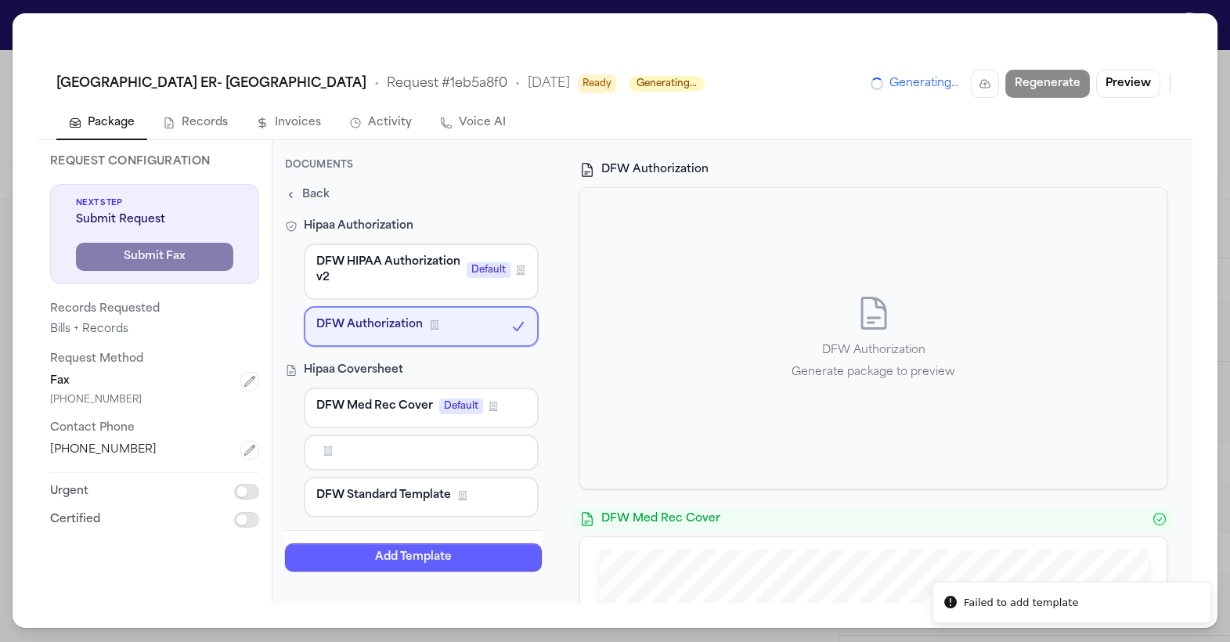
click at [316, 198] on span "Back" at bounding box center [315, 195] width 27 height 16
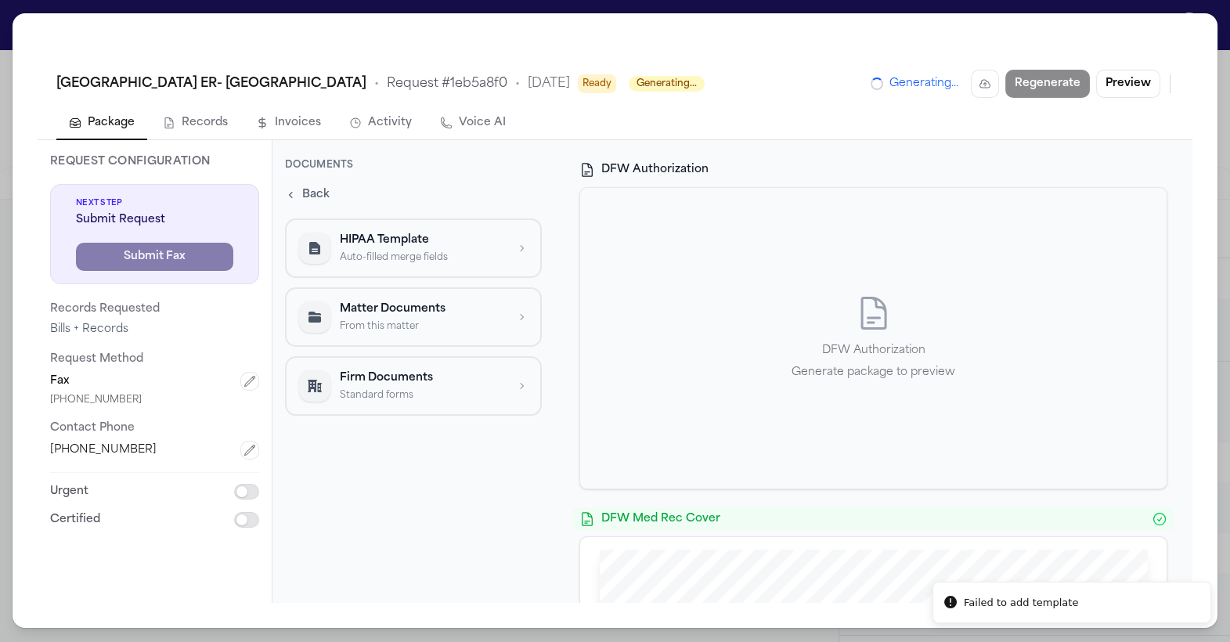
click at [323, 196] on span "Back" at bounding box center [315, 195] width 27 height 16
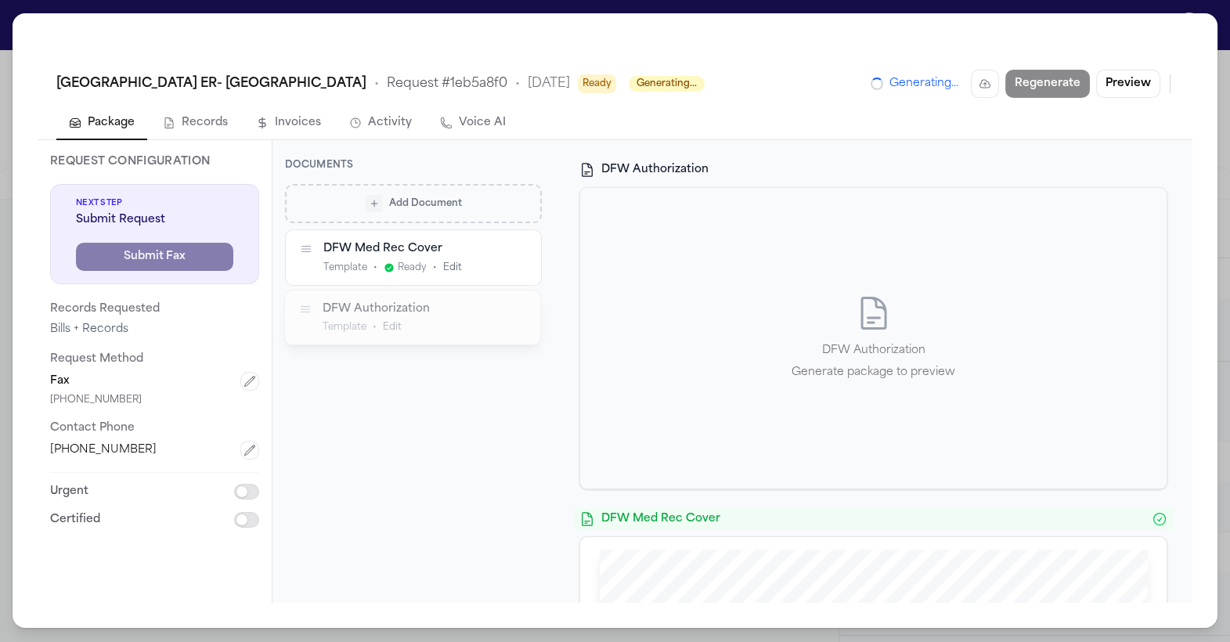
drag, startPoint x: 305, startPoint y: 251, endPoint x: 304, endPoint y: 312, distance: 60.3
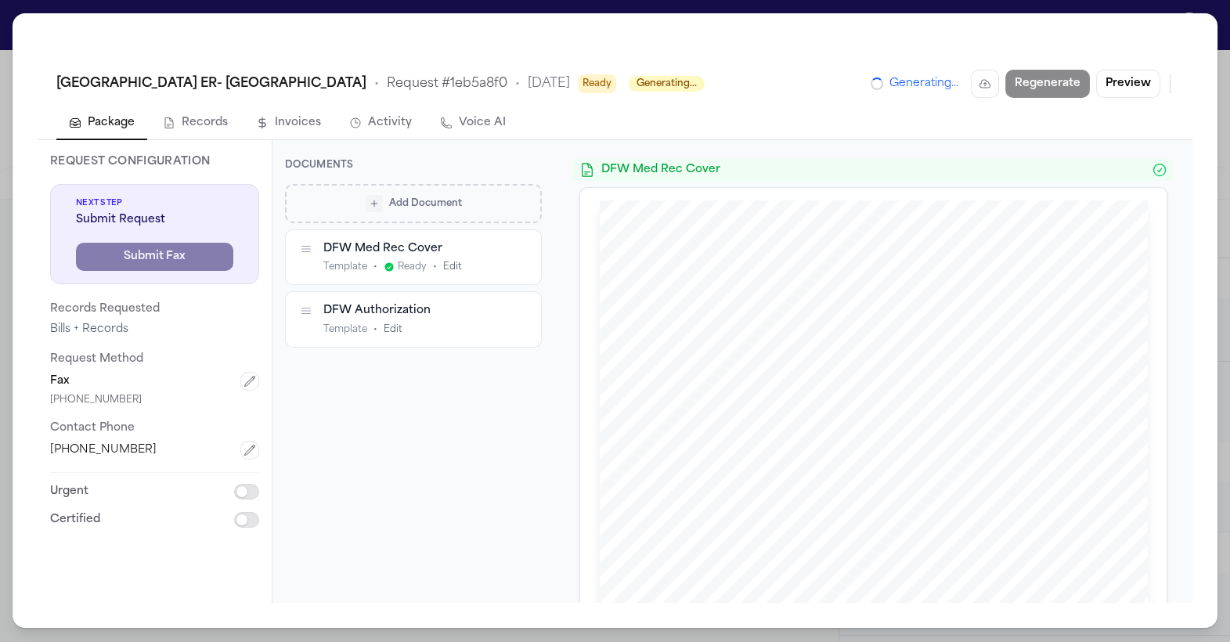
click at [468, 430] on div "Add Document DFW Med Rec Cover Template • Ready • Edit DFW Authorization Templa…" at bounding box center [413, 384] width 257 height 400
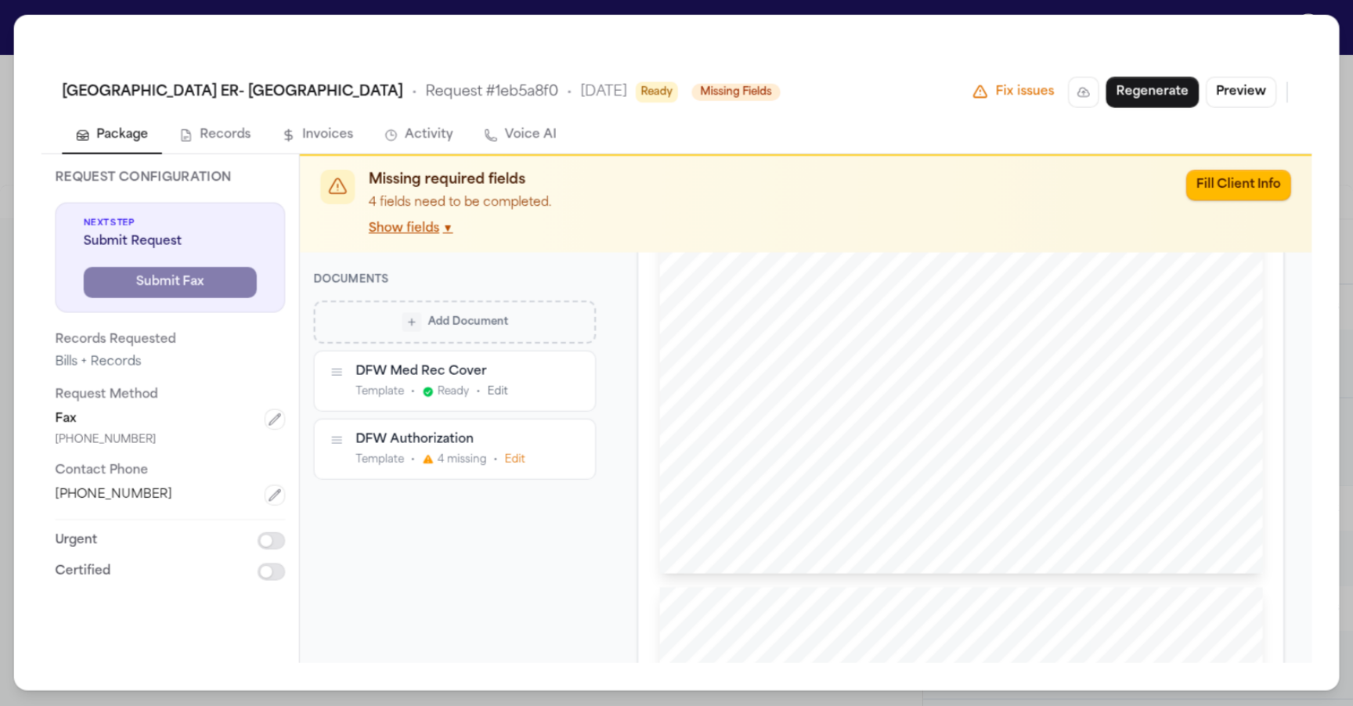
scroll to position [1240, 0]
click at [673, 461] on div "HIPAA RELEASE FORM NAME OF PATIENT OR INDIVIDUAL Last First Middle Other Name(s…" at bounding box center [874, 198] width 548 height 709
click at [474, 522] on div "Add Document DFW Med Rec Cover Template • Ready • Edit DFW Authorization Templa…" at bounding box center [413, 428] width 257 height 311
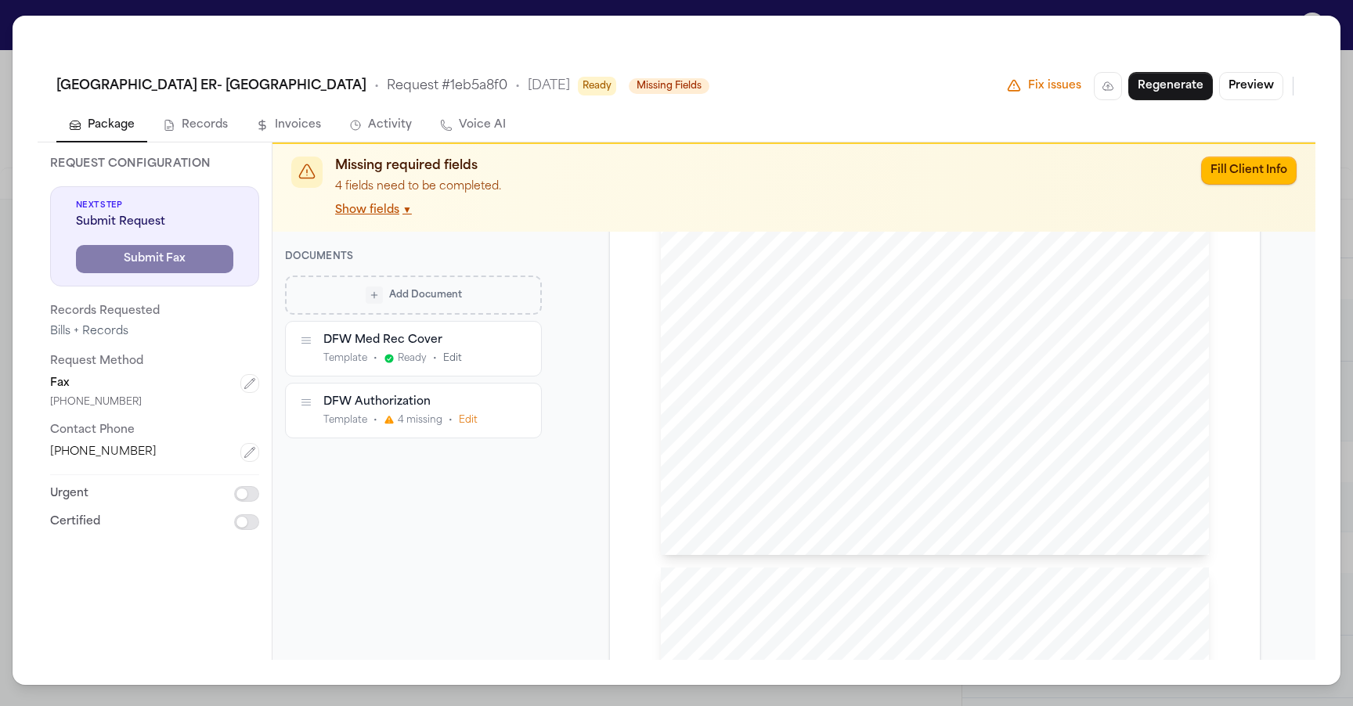
click at [508, 493] on div "Add Document DFW Med Rec Cover Template • Ready • Edit DFW Authorization Templa…" at bounding box center [413, 459] width 257 height 366
click at [409, 398] on div "DFW Authorization" at bounding box center [412, 401] width 178 height 15
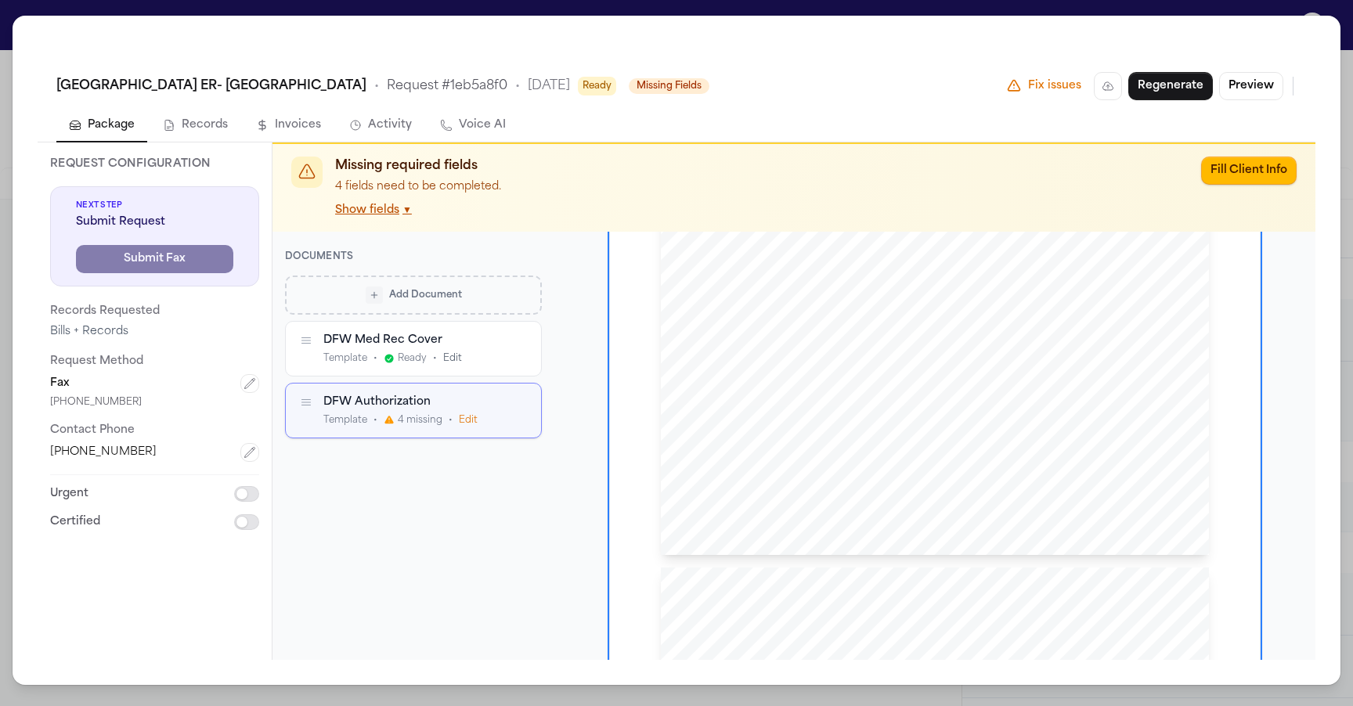
click at [518, 404] on icon "button" at bounding box center [519, 402] width 5 height 5
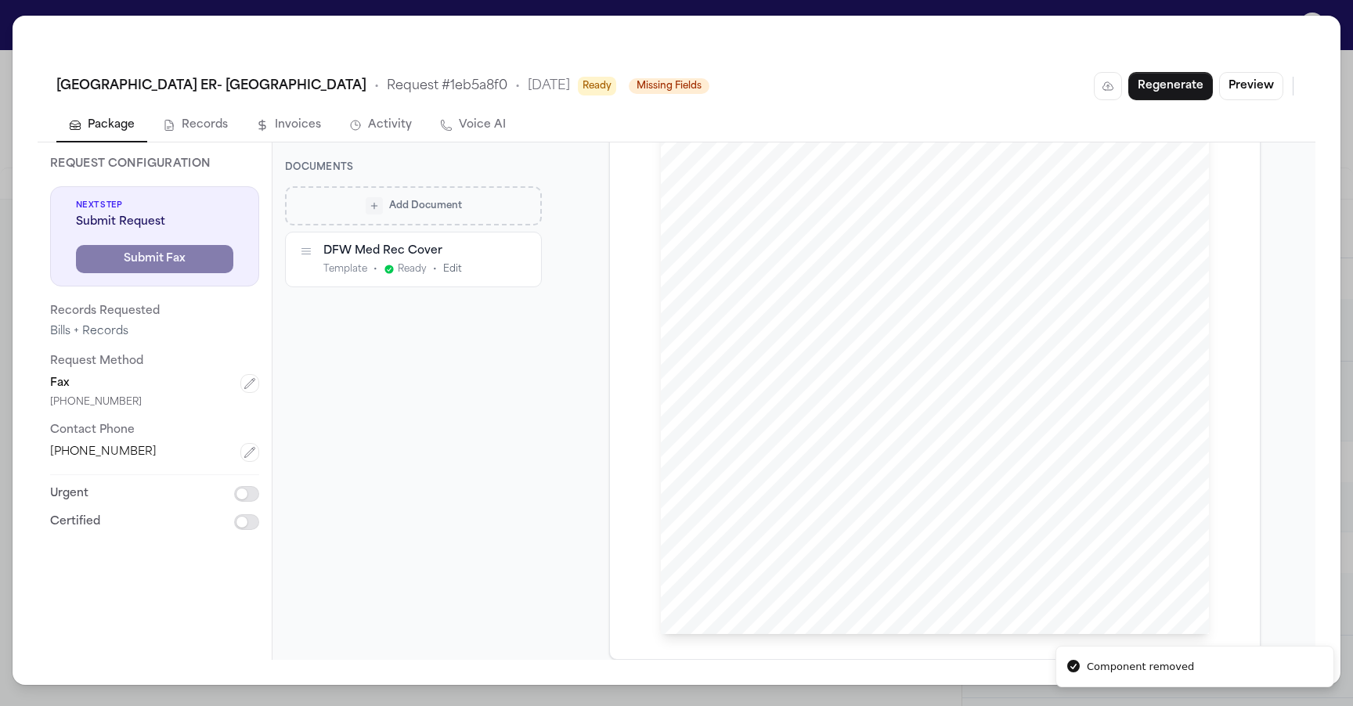
click at [484, 380] on div "Add Document DFW Med Rec Cover Template • Ready • Edit To pick up a draggable i…" at bounding box center [413, 413] width 257 height 455
click at [428, 207] on span "Add Document" at bounding box center [425, 206] width 73 height 13
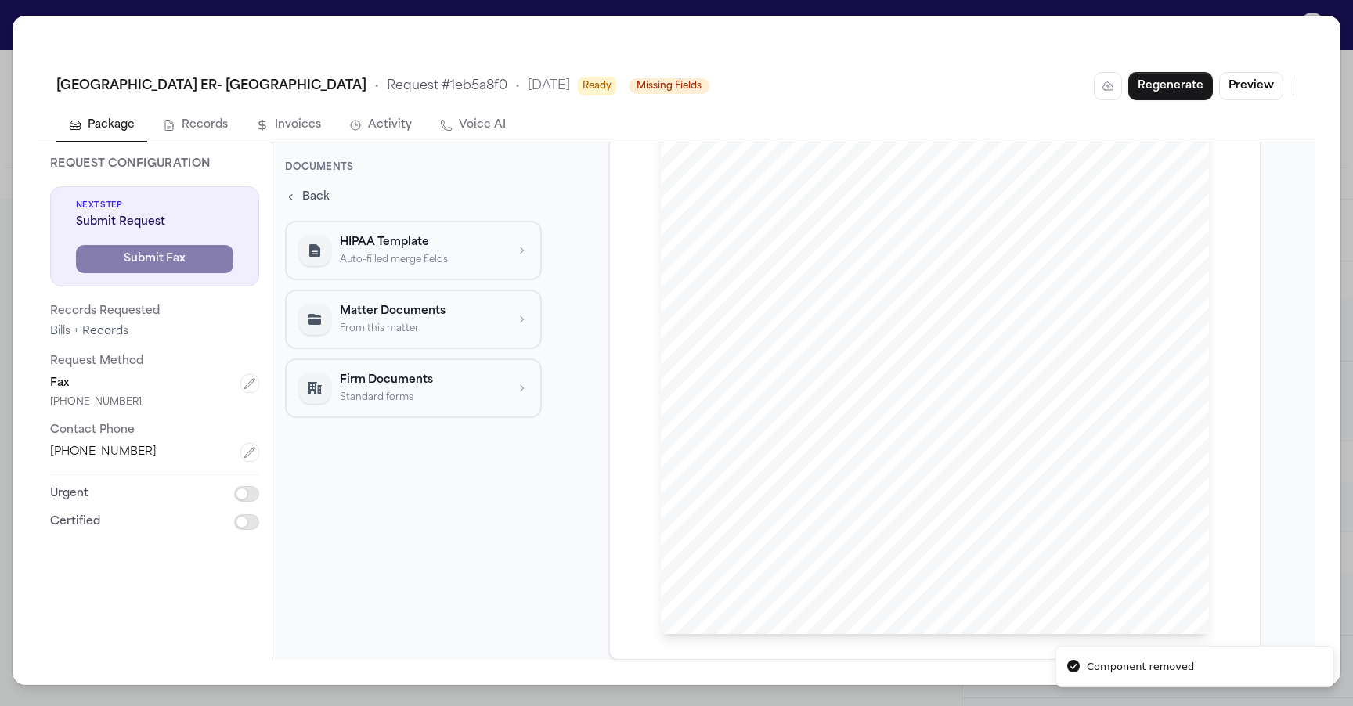
click at [407, 258] on p "Auto-filled merge fields" at bounding box center [423, 260] width 166 height 13
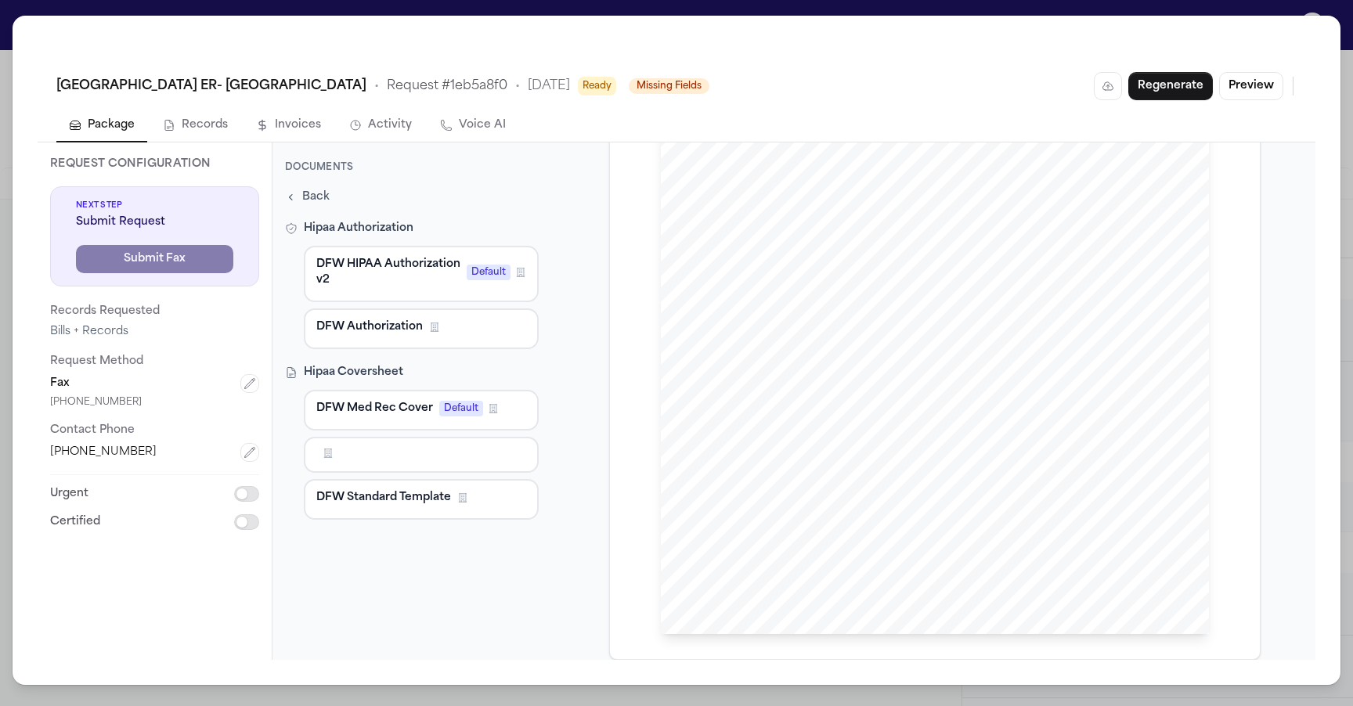
click at [398, 281] on span "DFW HIPAA Authorization v2" at bounding box center [388, 272] width 144 height 31
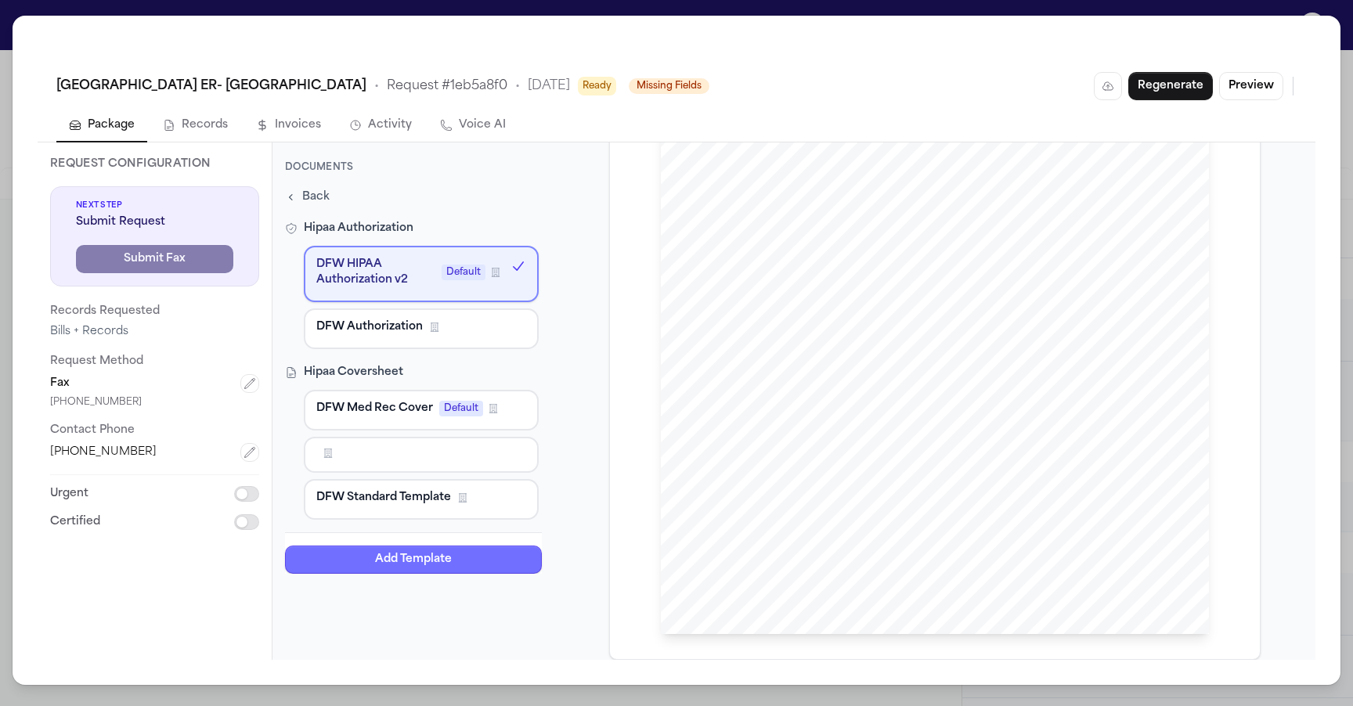
click at [438, 557] on button "Add Template" at bounding box center [413, 560] width 257 height 28
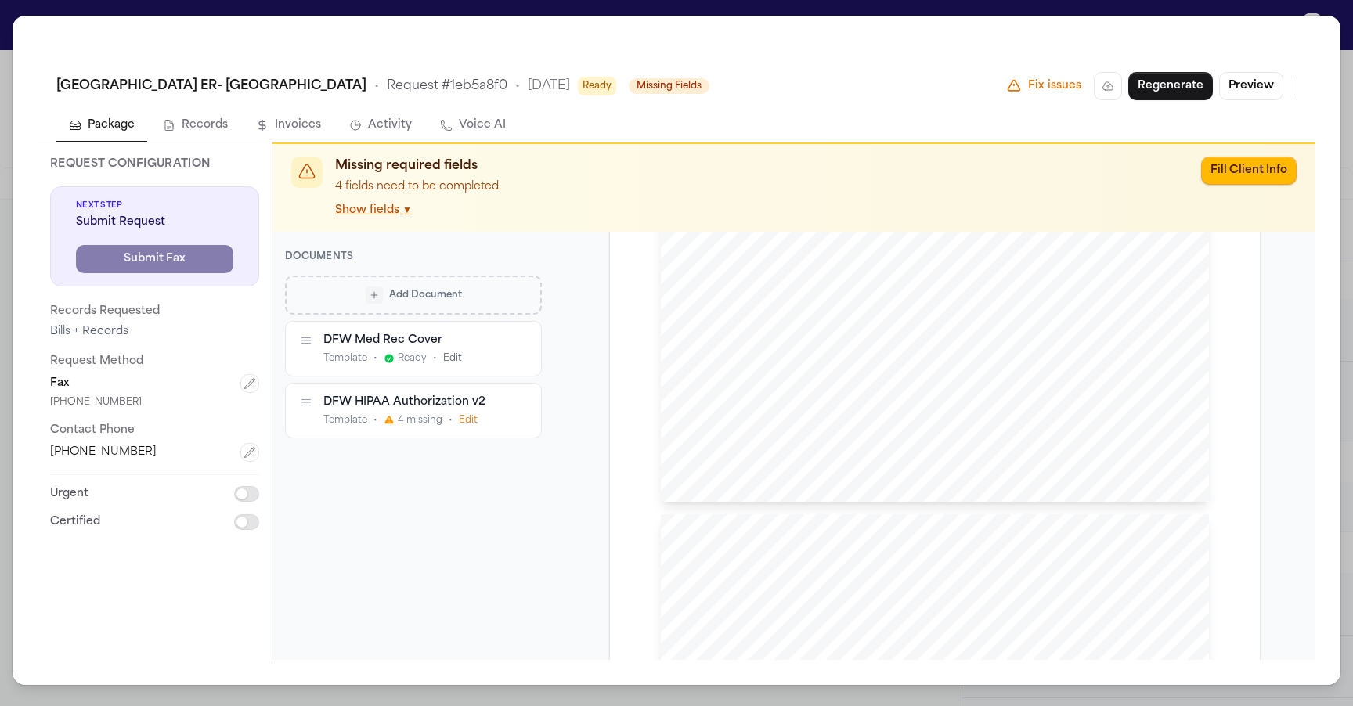
scroll to position [1295, 0]
click at [725, 10] on div "Medical City ER- Argyle • Request # 1eb5a8f0 • 10/7/2025 Ready Missing Fields F…" at bounding box center [676, 353] width 1353 height 706
